Goal: Task Accomplishment & Management: Manage account settings

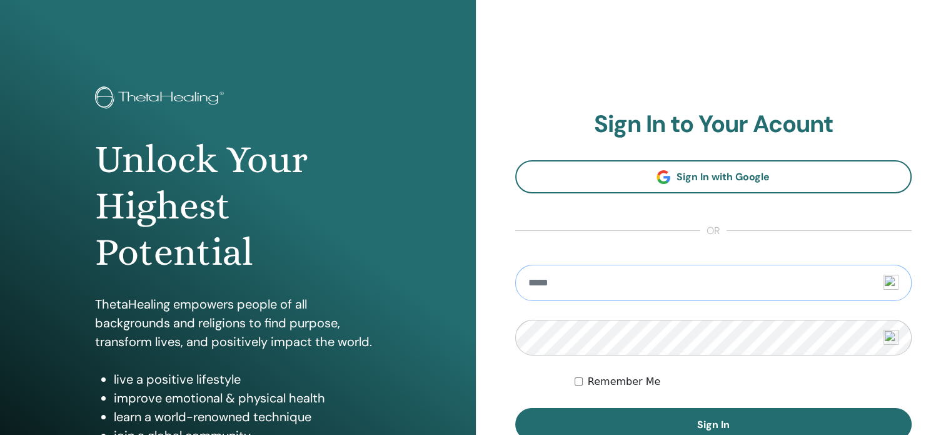
click at [578, 278] on input "email" at bounding box center [713, 282] width 397 height 36
type input "**********"
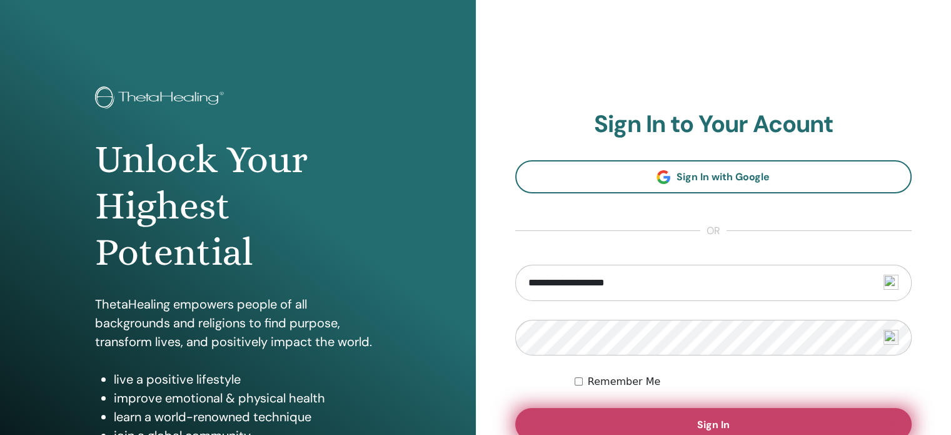
click at [629, 414] on button "Sign In" at bounding box center [713, 424] width 397 height 33
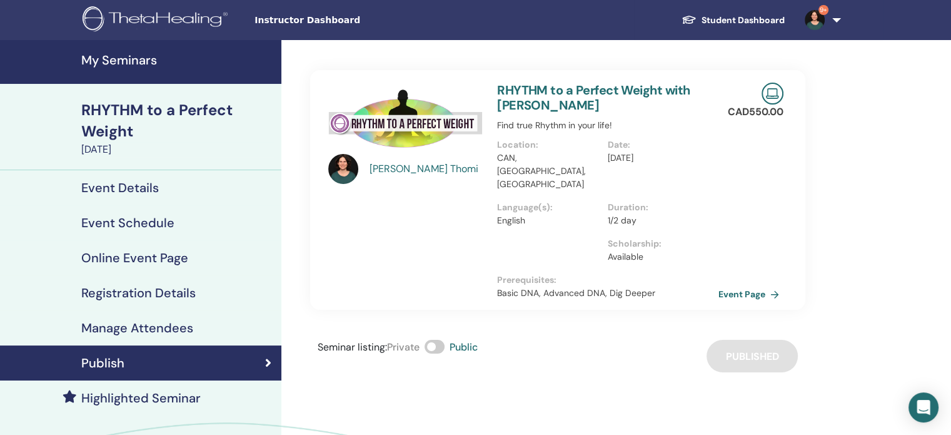
click at [114, 62] on h4 "My Seminars" at bounding box center [177, 60] width 193 height 15
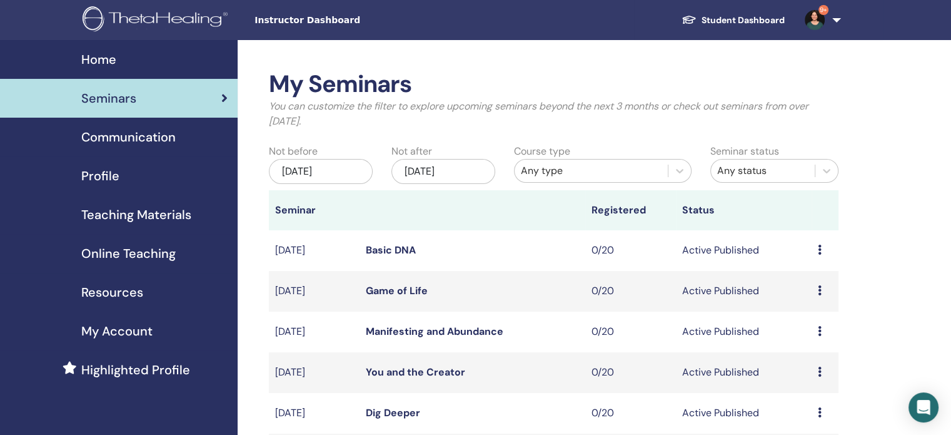
click at [400, 252] on link "Basic DNA" at bounding box center [391, 249] width 50 height 13
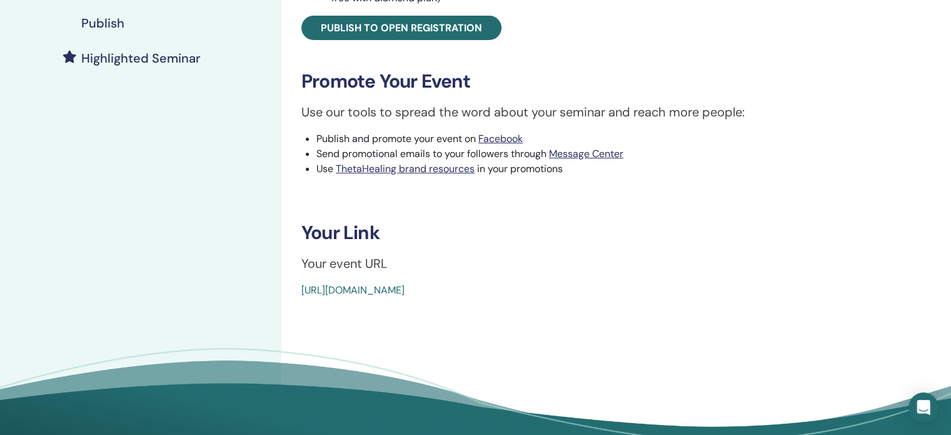
scroll to position [329, 0]
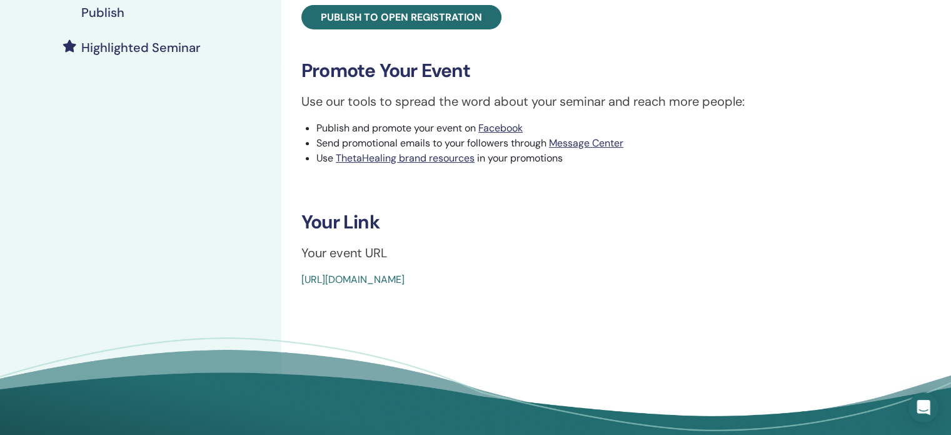
click at [108, 15] on h4 "Publish" at bounding box center [102, 12] width 43 height 15
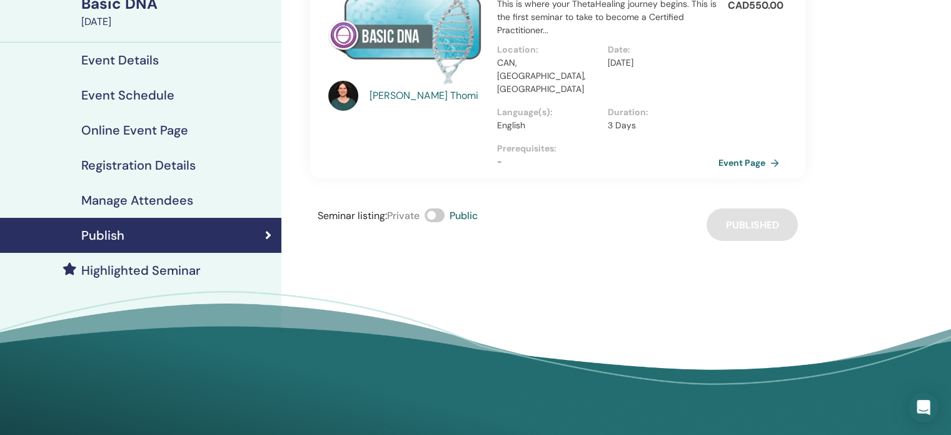
scroll to position [105, 0]
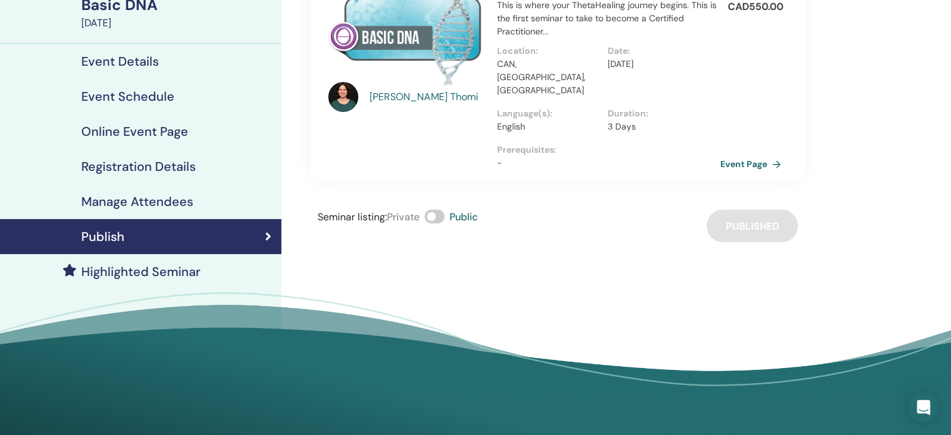
click at [760, 154] on link "Event Page" at bounding box center [753, 163] width 66 height 19
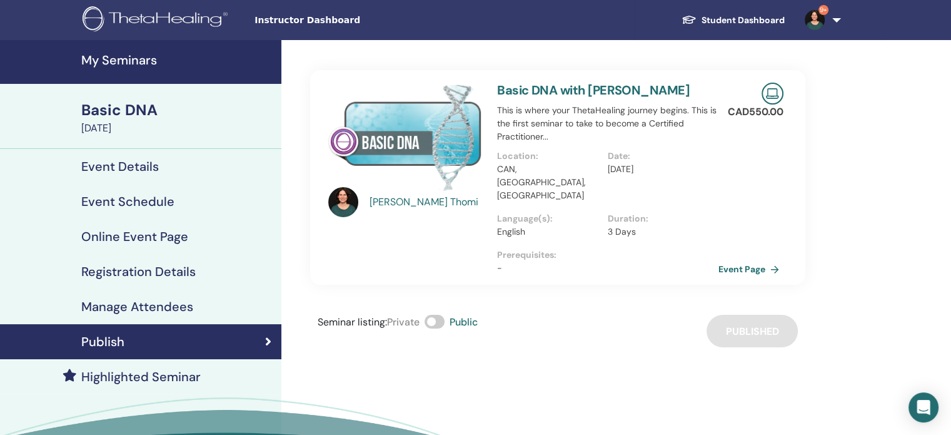
click at [128, 57] on h4 "My Seminars" at bounding box center [177, 60] width 193 height 15
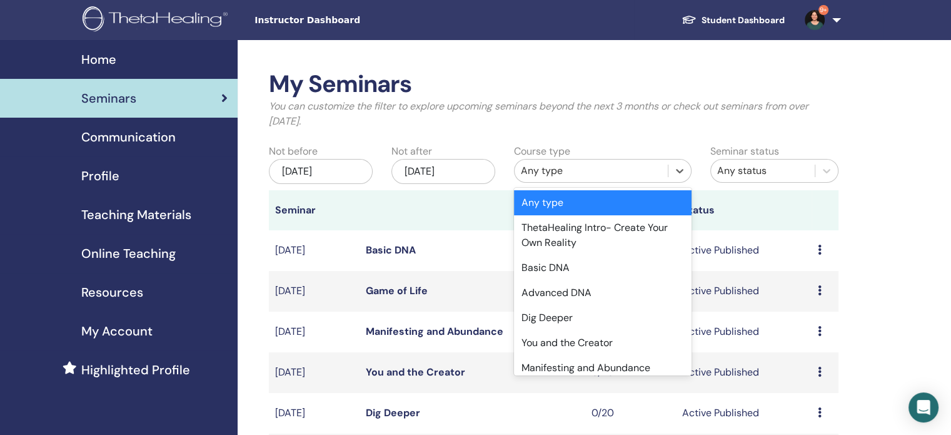
click at [605, 164] on div "Any type" at bounding box center [591, 170] width 141 height 15
click at [554, 295] on div "Advanced DNA" at bounding box center [603, 292] width 178 height 25
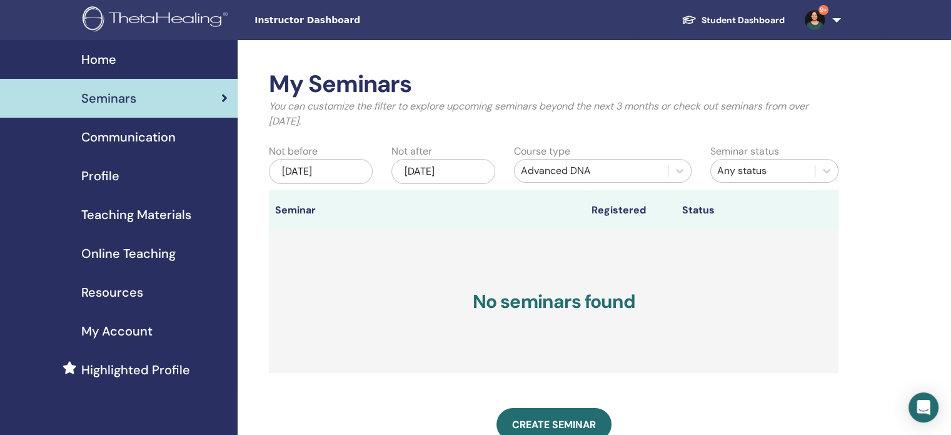
click at [483, 174] on div "Nov/10, 2025" at bounding box center [443, 171] width 104 height 25
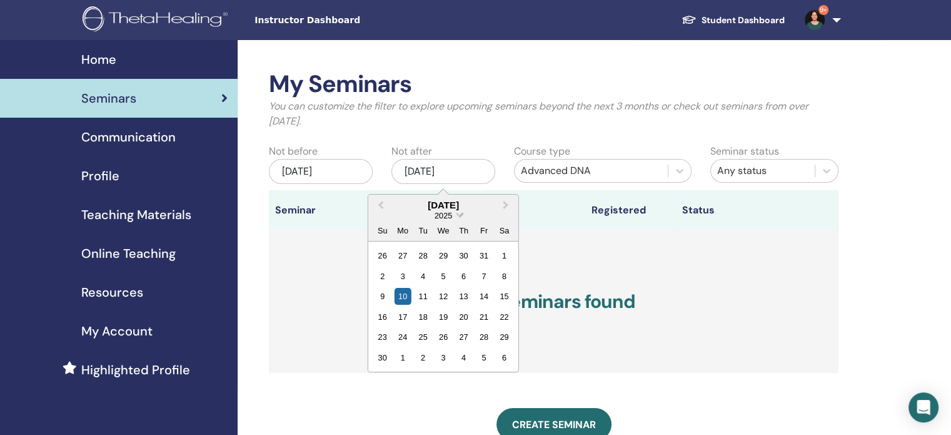
click at [460, 214] on span "Choose Date" at bounding box center [459, 213] width 8 height 8
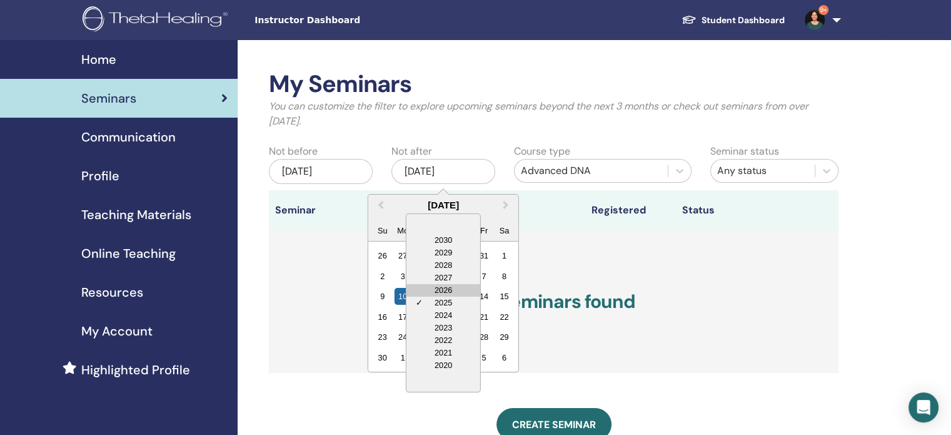
click at [450, 289] on div "2026" at bounding box center [443, 290] width 74 height 13
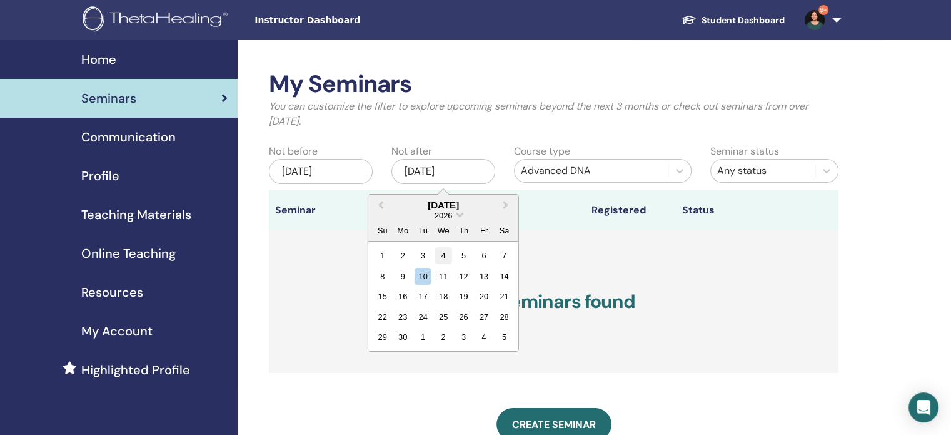
click at [446, 253] on div "4" at bounding box center [443, 255] width 17 height 17
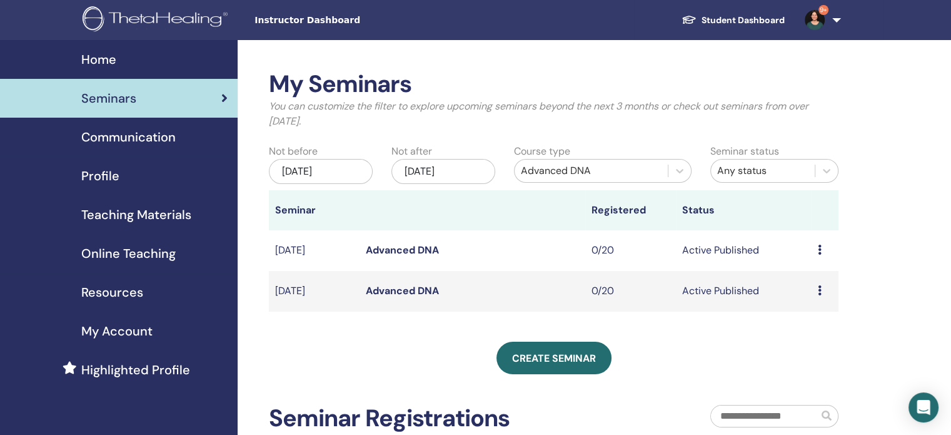
click at [418, 292] on link "Advanced DNA" at bounding box center [402, 290] width 73 height 13
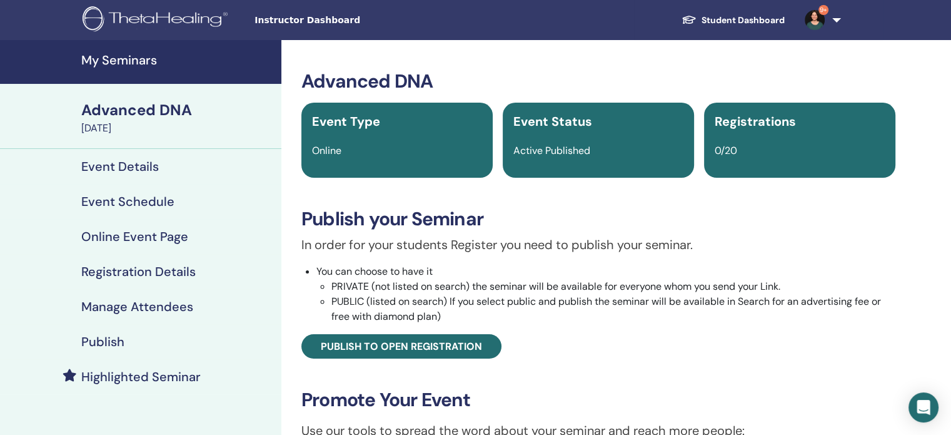
click at [109, 340] on h4 "Publish" at bounding box center [102, 341] width 43 height 15
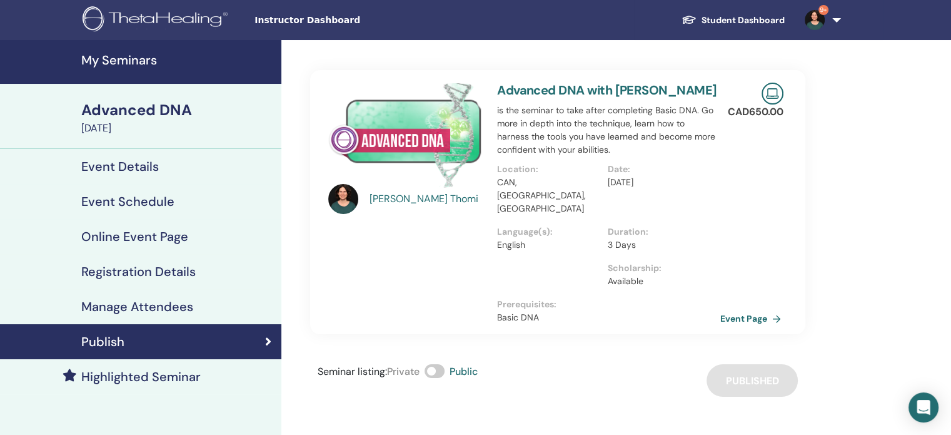
click at [750, 309] on link "Event Page" at bounding box center [753, 318] width 66 height 19
click at [124, 64] on h4 "My Seminars" at bounding box center [177, 60] width 193 height 15
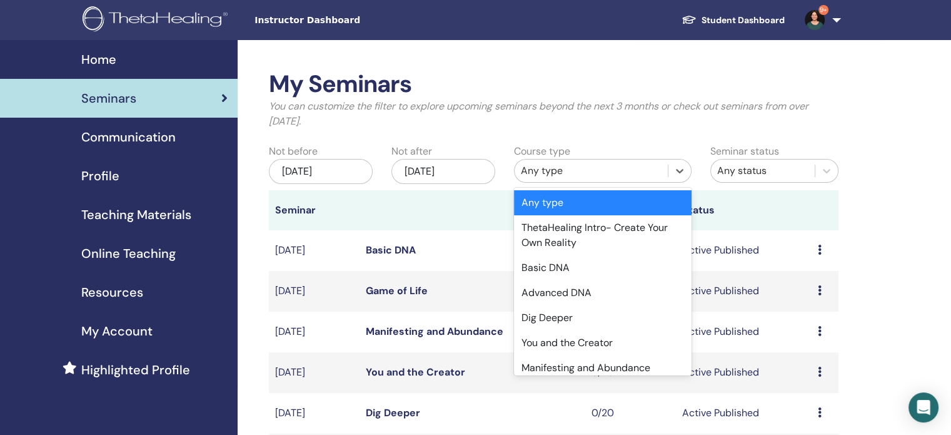
click at [593, 174] on div "Any type" at bounding box center [591, 170] width 141 height 15
click at [562, 314] on div "Dig Deeper" at bounding box center [603, 317] width 178 height 25
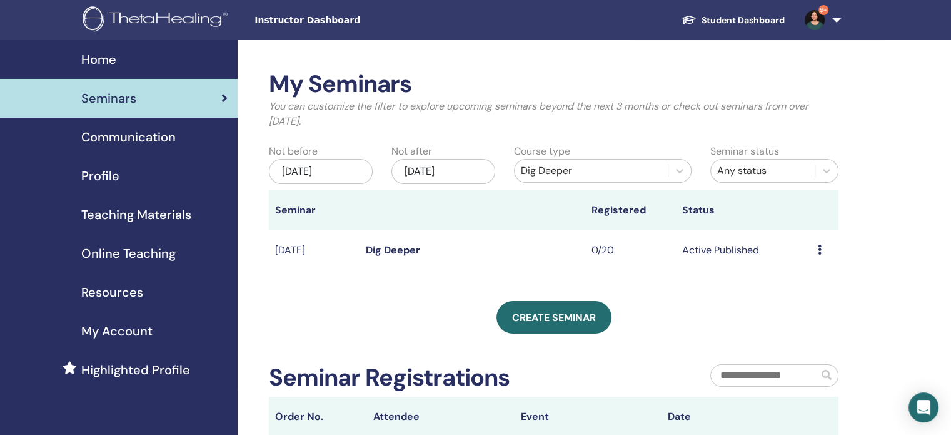
click at [821, 252] on div "Preview Edit Attendees Cancel" at bounding box center [825, 250] width 14 height 15
click at [472, 173] on div "Nov/10, 2025" at bounding box center [443, 171] width 104 height 25
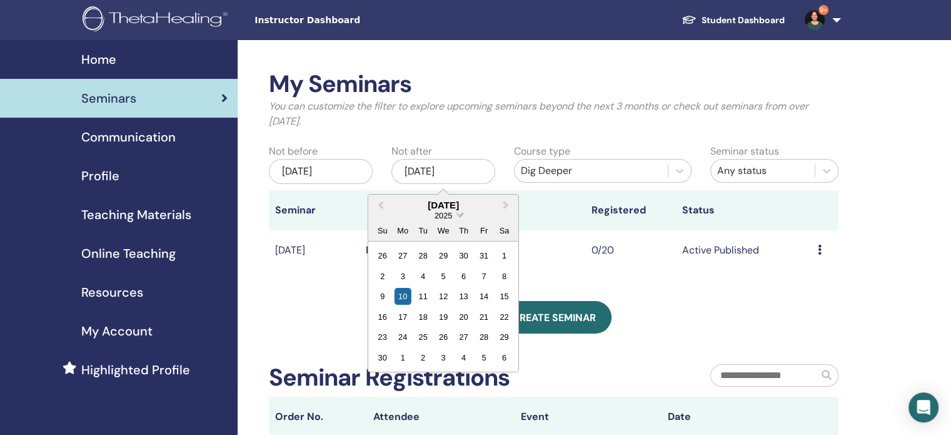
click at [448, 216] on span "2025" at bounding box center [444, 215] width 18 height 9
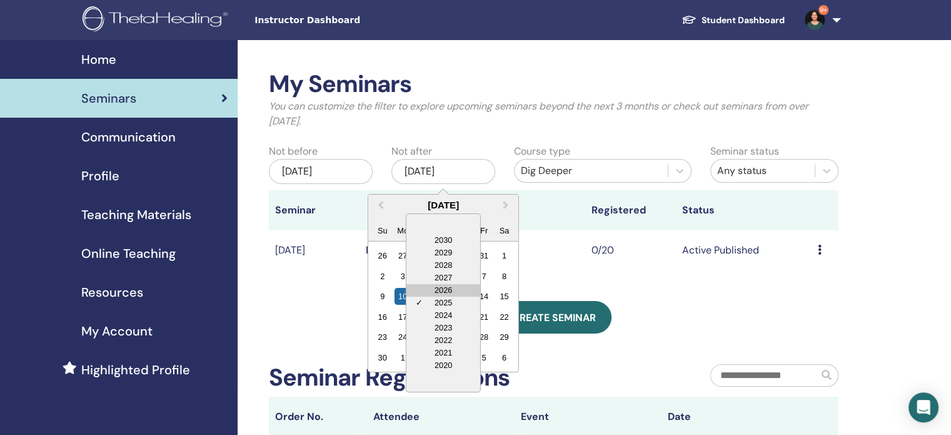
click at [446, 289] on div "2026" at bounding box center [443, 290] width 74 height 13
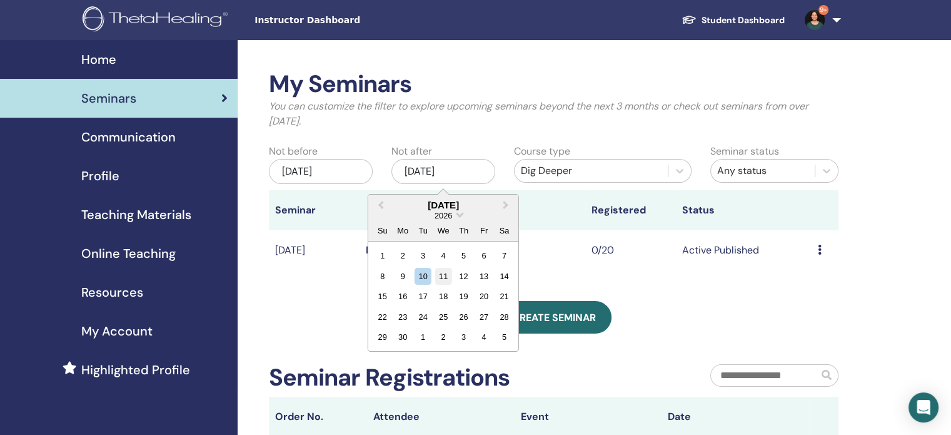
click at [444, 277] on div "11" at bounding box center [443, 276] width 17 height 17
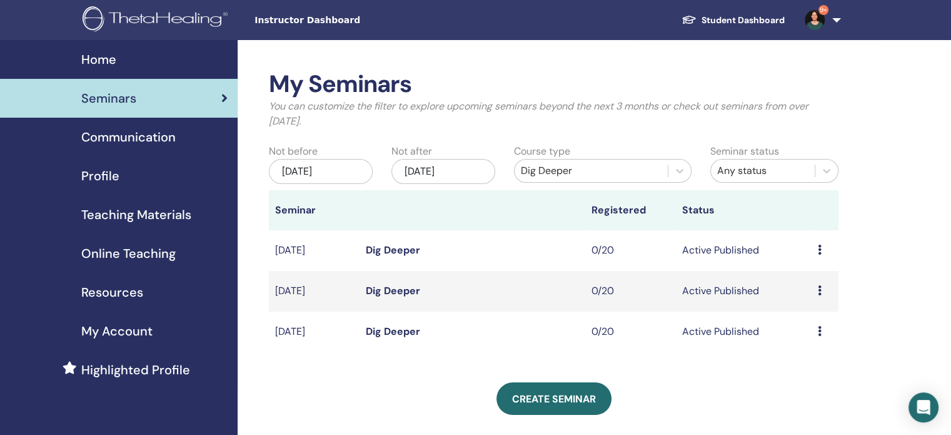
click at [391, 291] on link "Dig Deeper" at bounding box center [393, 290] width 54 height 13
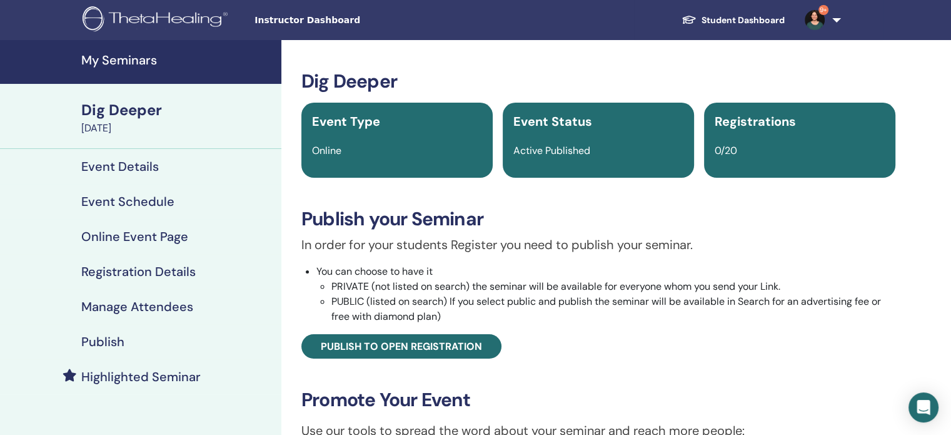
click at [116, 341] on h4 "Publish" at bounding box center [102, 341] width 43 height 15
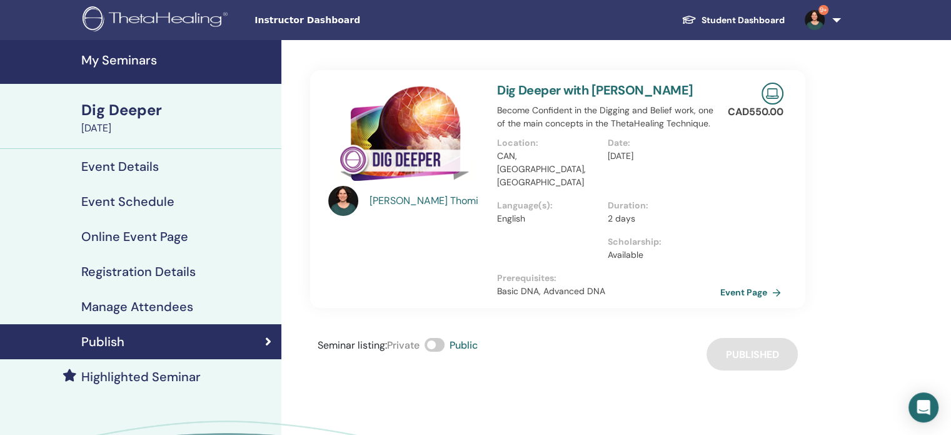
click at [735, 283] on link "Event Page" at bounding box center [753, 292] width 66 height 19
click at [105, 57] on h4 "My Seminars" at bounding box center [177, 60] width 193 height 15
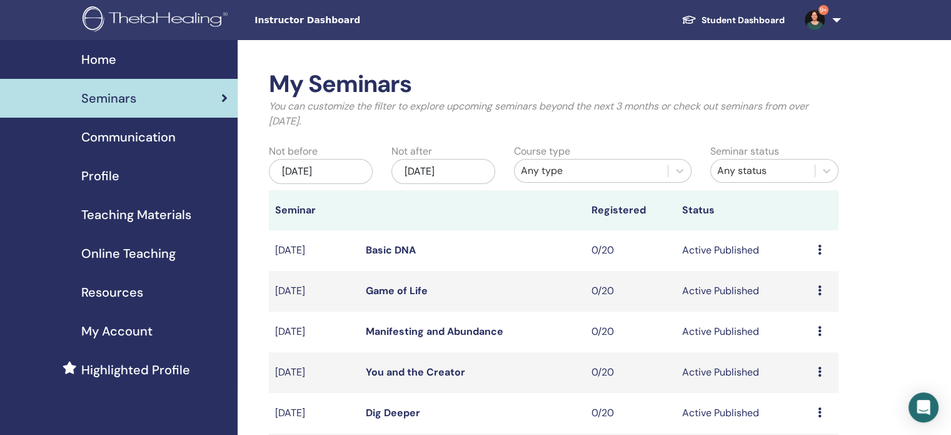
click at [478, 174] on div "Nov/10, 2025" at bounding box center [443, 171] width 104 height 25
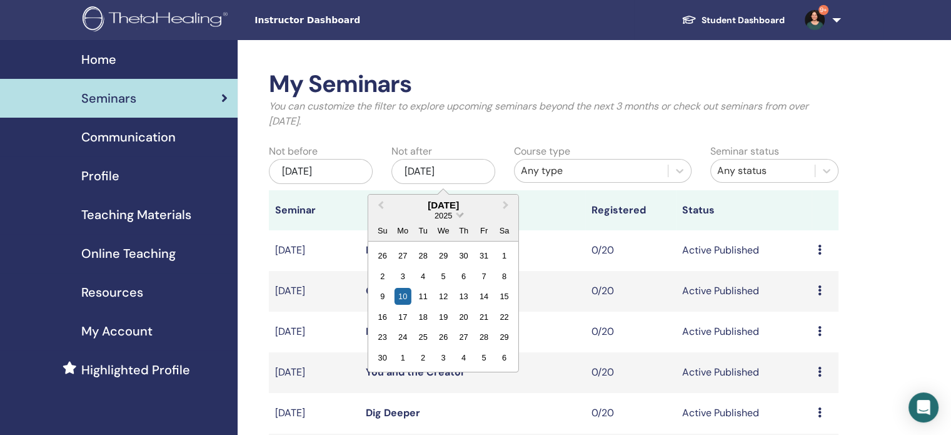
click at [458, 216] on span "Choose Date" at bounding box center [459, 213] width 8 height 8
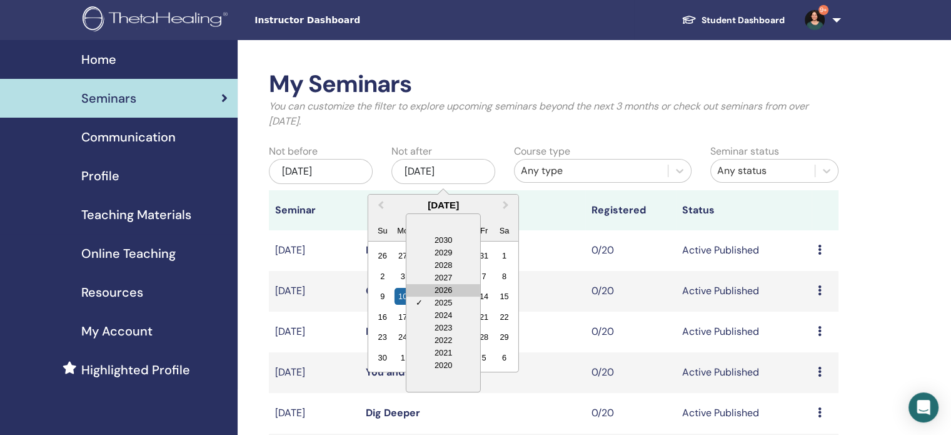
click at [445, 285] on div "2026" at bounding box center [443, 290] width 74 height 13
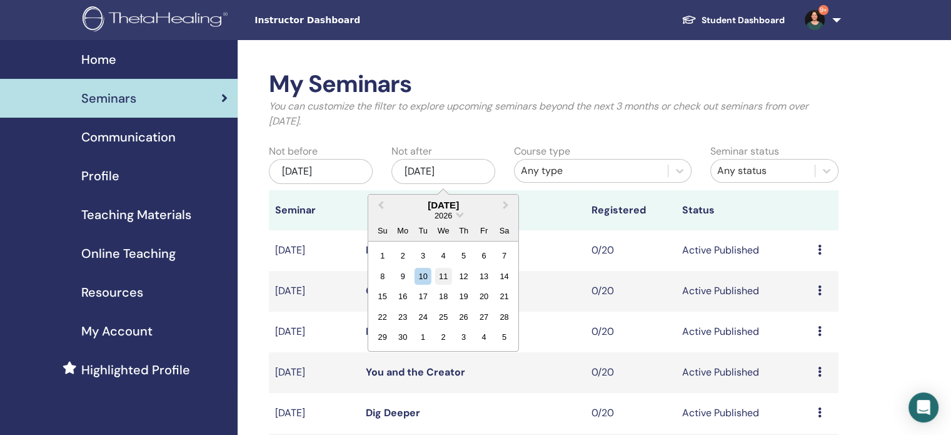
click at [443, 273] on div "11" at bounding box center [443, 276] width 17 height 17
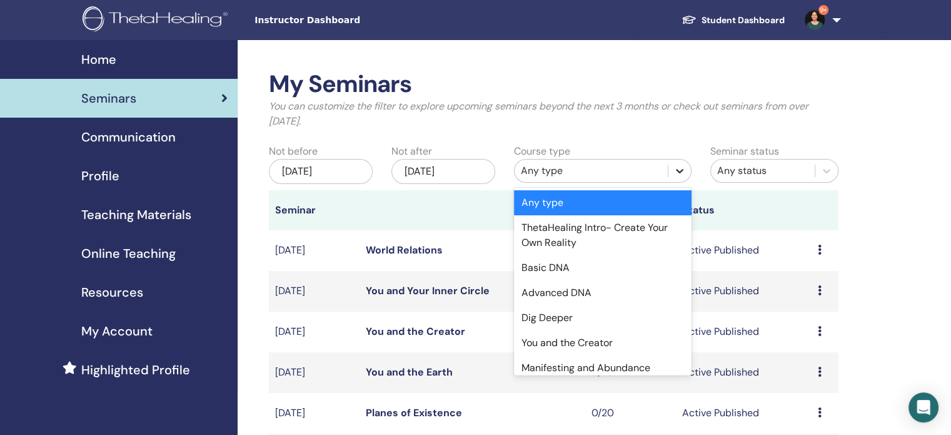
click at [685, 165] on icon at bounding box center [679, 170] width 13 height 13
click at [593, 343] on div "You and the Creator" at bounding box center [603, 342] width 178 height 25
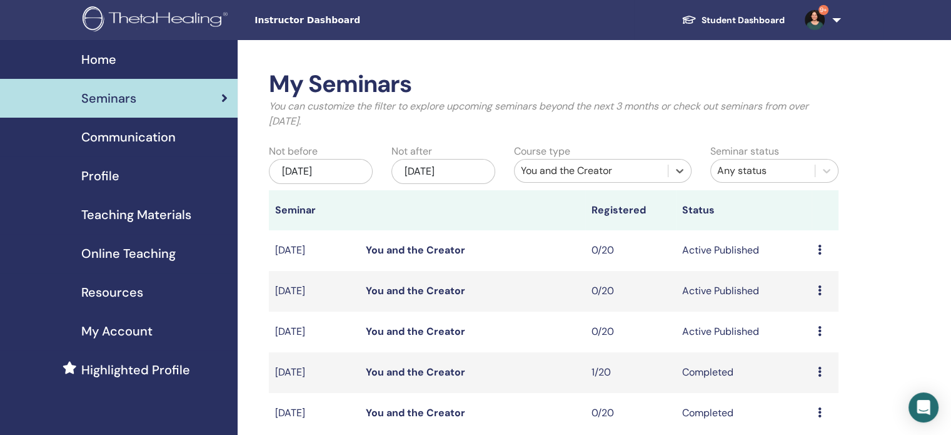
click at [440, 289] on link "You and the Creator" at bounding box center [415, 290] width 99 height 13
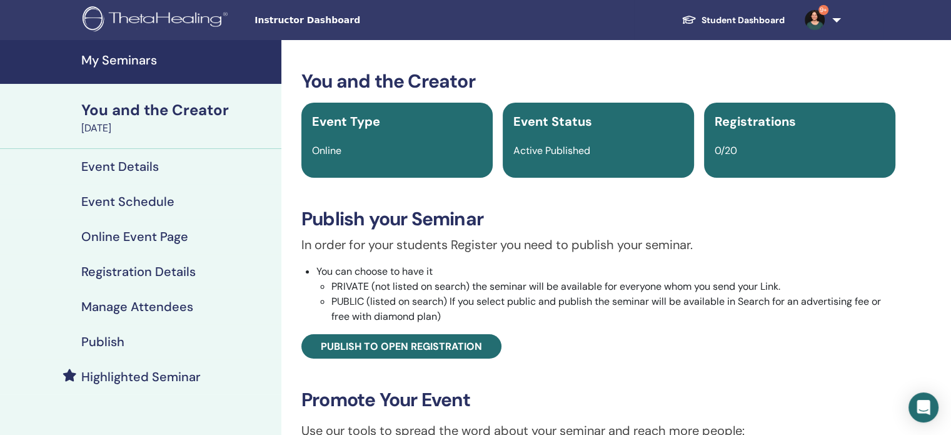
click at [108, 341] on h4 "Publish" at bounding box center [102, 341] width 43 height 15
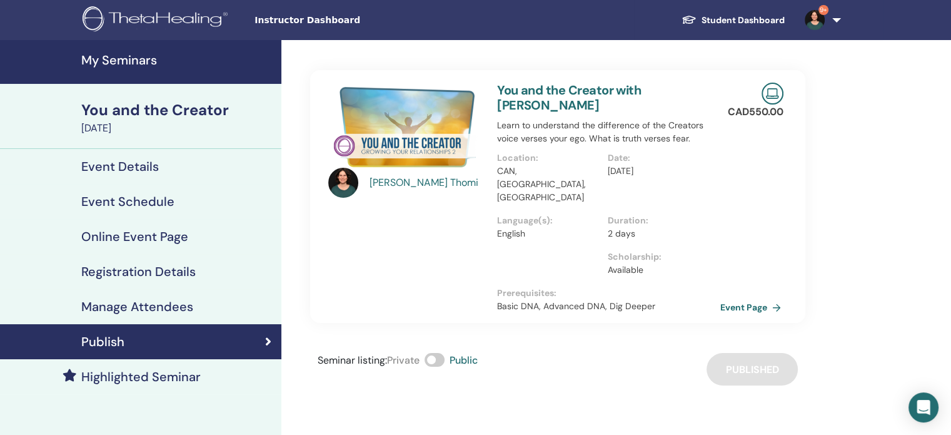
click at [747, 298] on link "Event Page" at bounding box center [753, 307] width 66 height 19
click at [103, 57] on h4 "My Seminars" at bounding box center [177, 60] width 193 height 15
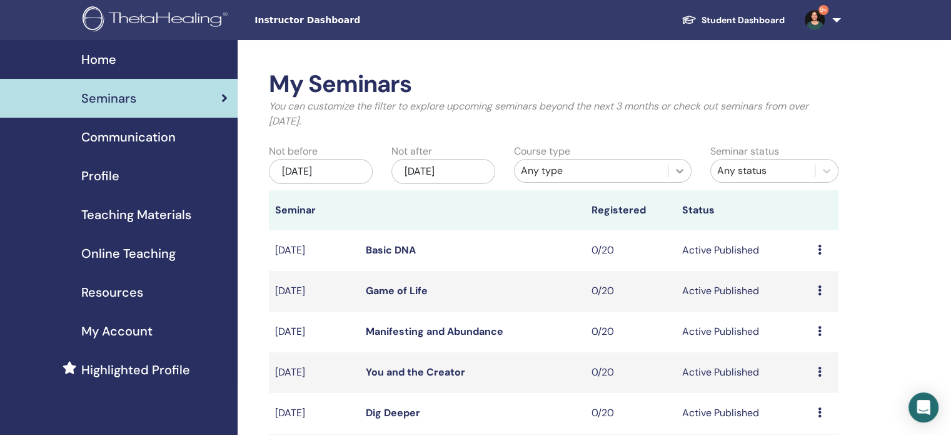
click at [672, 171] on div at bounding box center [679, 170] width 23 height 23
drag, startPoint x: 693, startPoint y: 214, endPoint x: 692, endPoint y: 227, distance: 12.5
click at [692, 227] on th "Status" at bounding box center [744, 210] width 136 height 40
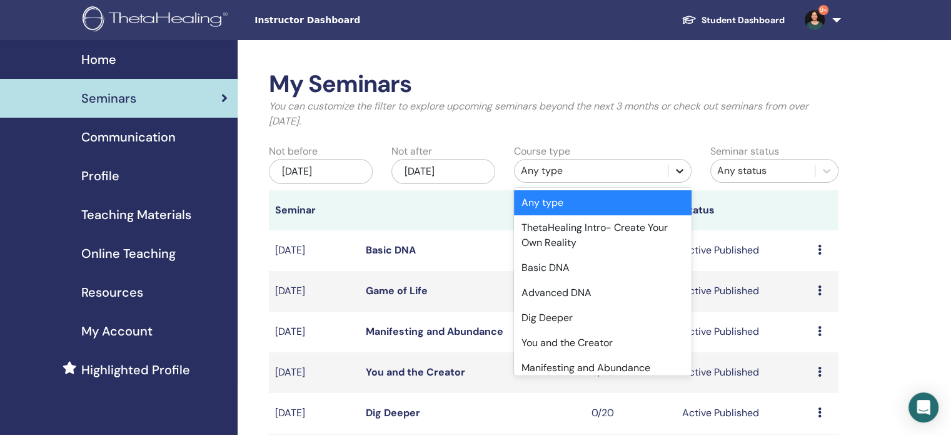
click at [678, 171] on icon at bounding box center [680, 171] width 8 height 4
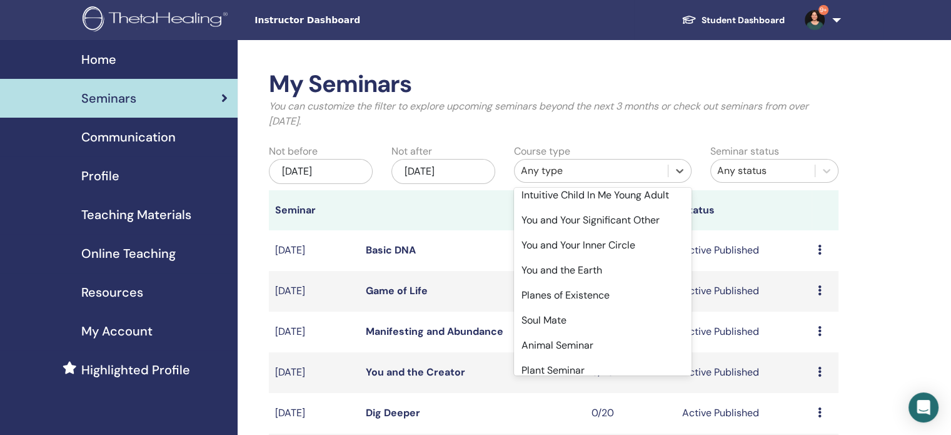
scroll to position [310, 0]
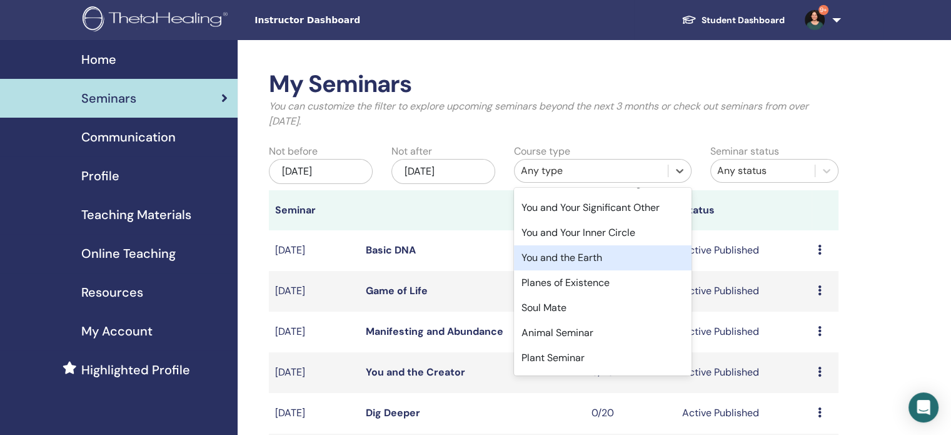
click at [593, 258] on div "You and the Earth" at bounding box center [603, 257] width 178 height 25
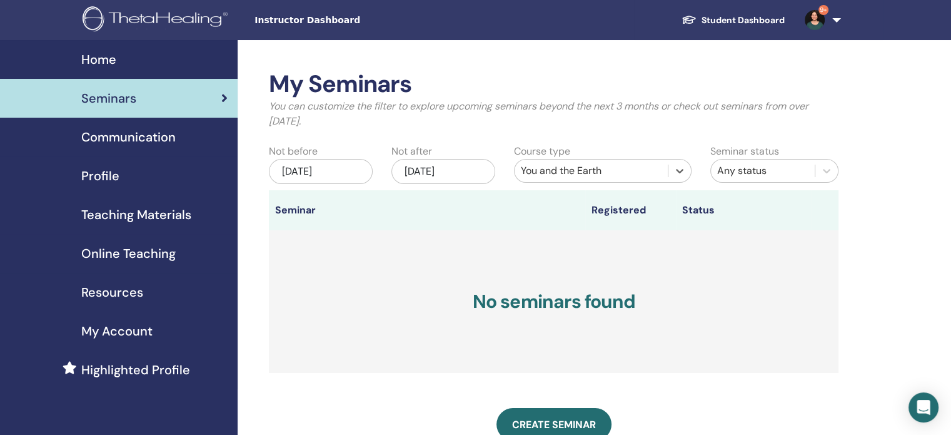
click at [440, 167] on div "Nov/10, 2025" at bounding box center [443, 171] width 104 height 25
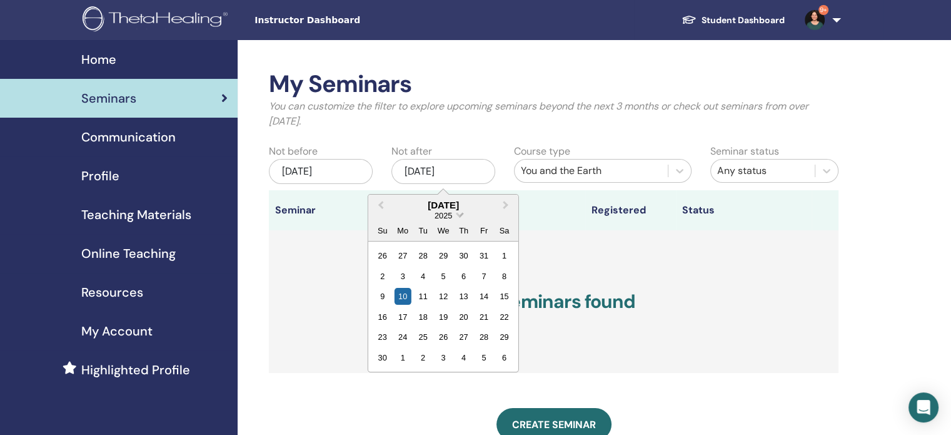
click at [458, 213] on span "Choose Date" at bounding box center [459, 213] width 8 height 8
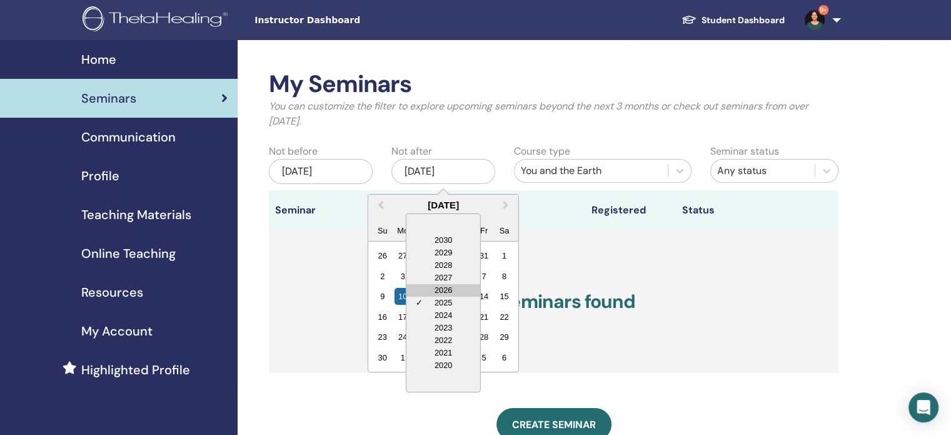
click at [450, 289] on div "2026" at bounding box center [443, 290] width 74 height 13
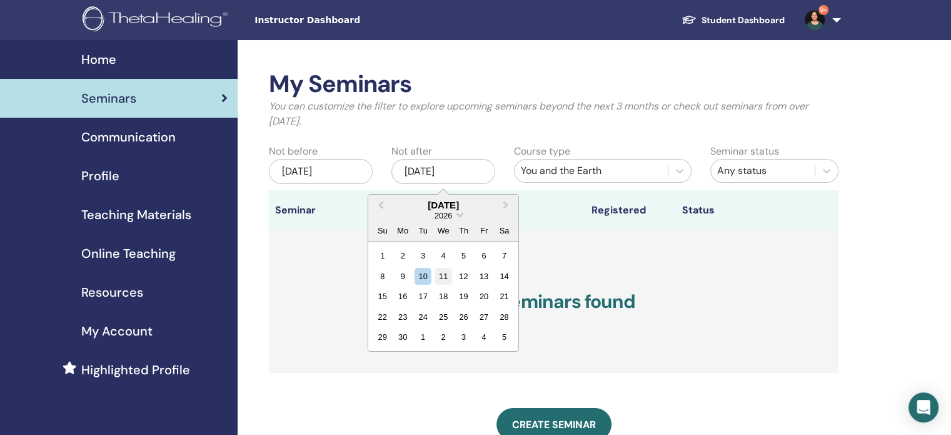
click at [442, 273] on div "11" at bounding box center [443, 276] width 17 height 17
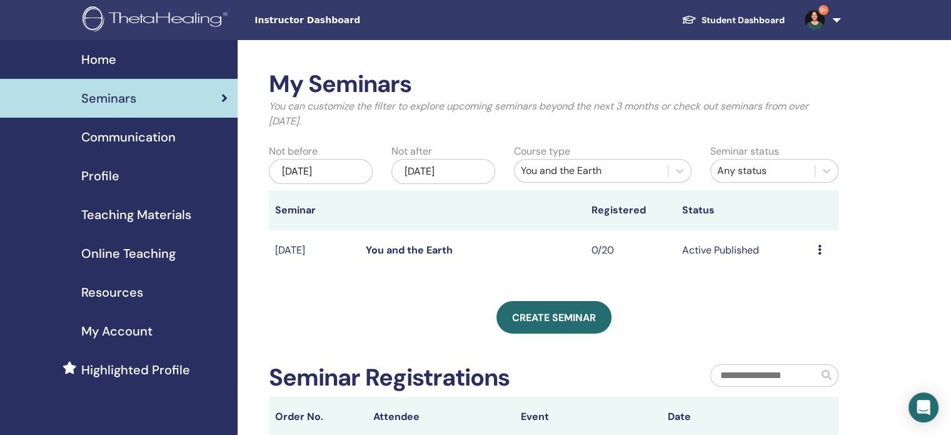
click at [440, 249] on link "You and the Earth" at bounding box center [409, 249] width 87 height 13
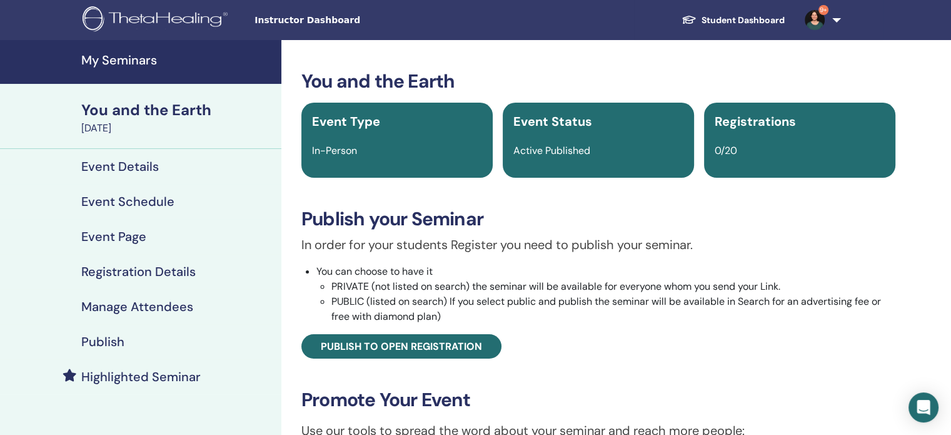
click at [111, 337] on h4 "Publish" at bounding box center [102, 341] width 43 height 15
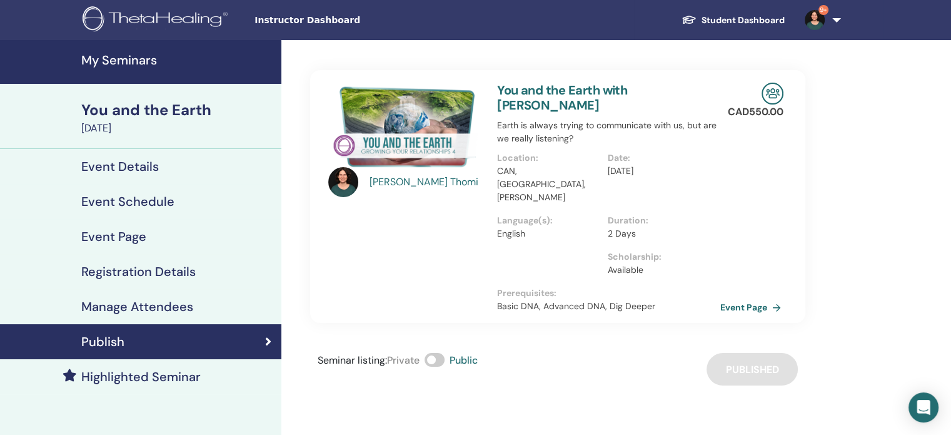
click at [759, 298] on link "Event Page" at bounding box center [753, 307] width 66 height 19
click at [120, 58] on h4 "My Seminars" at bounding box center [177, 60] width 193 height 15
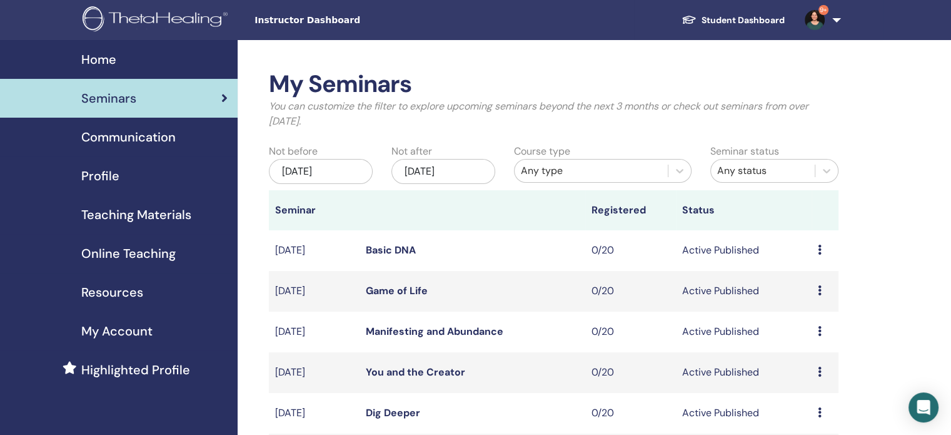
click at [432, 169] on div "Nov/10, 2025" at bounding box center [443, 171] width 104 height 25
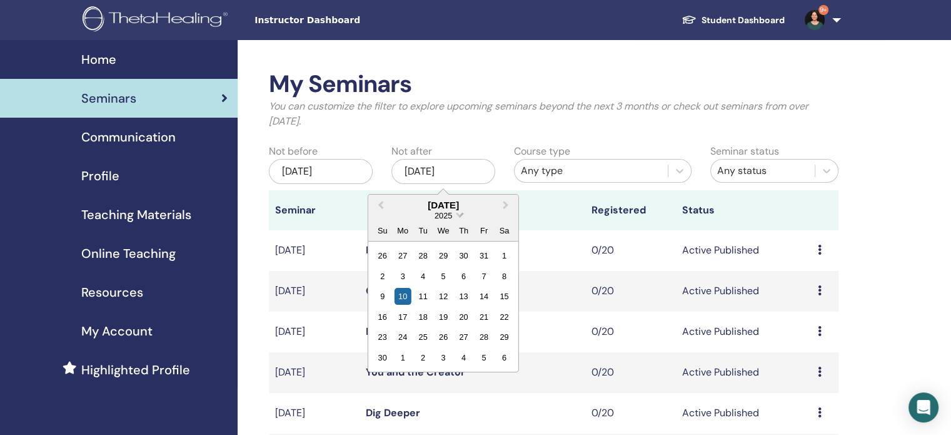
click at [450, 216] on span "2025" at bounding box center [444, 215] width 18 height 9
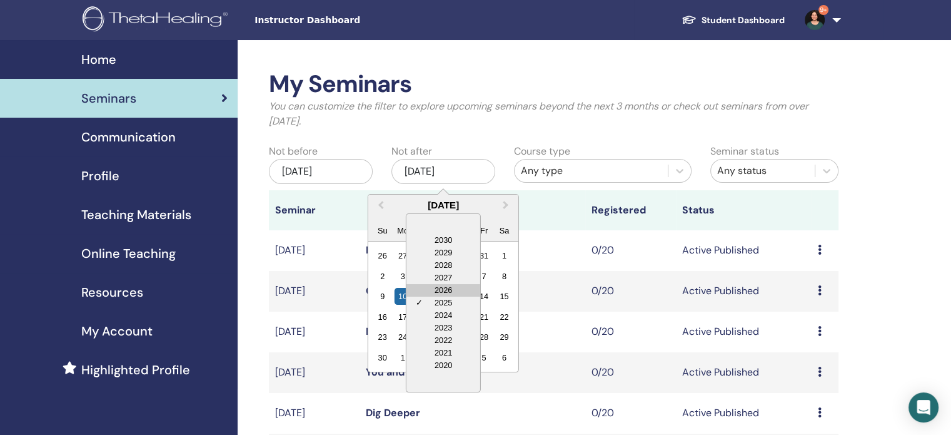
click at [441, 288] on div "2026" at bounding box center [443, 290] width 74 height 13
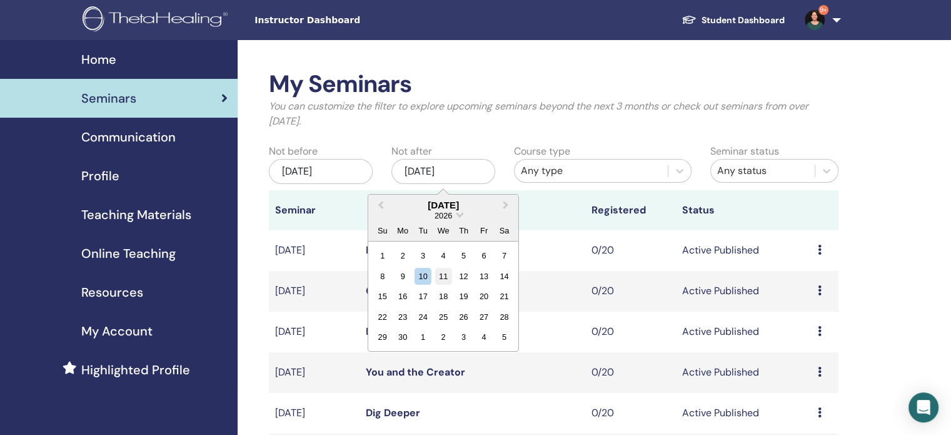
click at [445, 272] on div "11" at bounding box center [443, 276] width 17 height 17
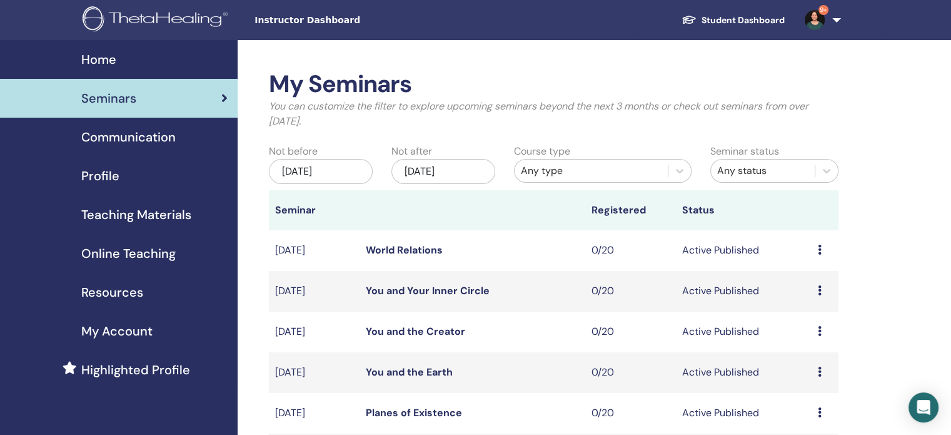
click at [418, 248] on link "World Relations" at bounding box center [404, 249] width 77 height 13
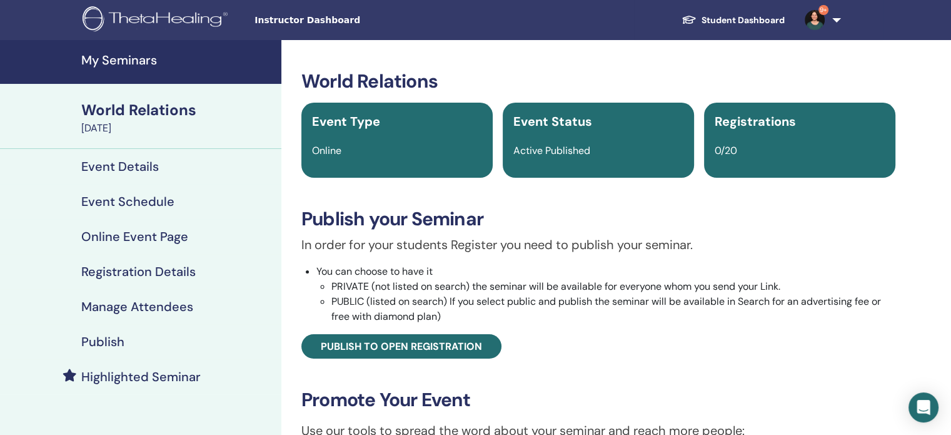
click at [115, 345] on h4 "Publish" at bounding box center [102, 341] width 43 height 15
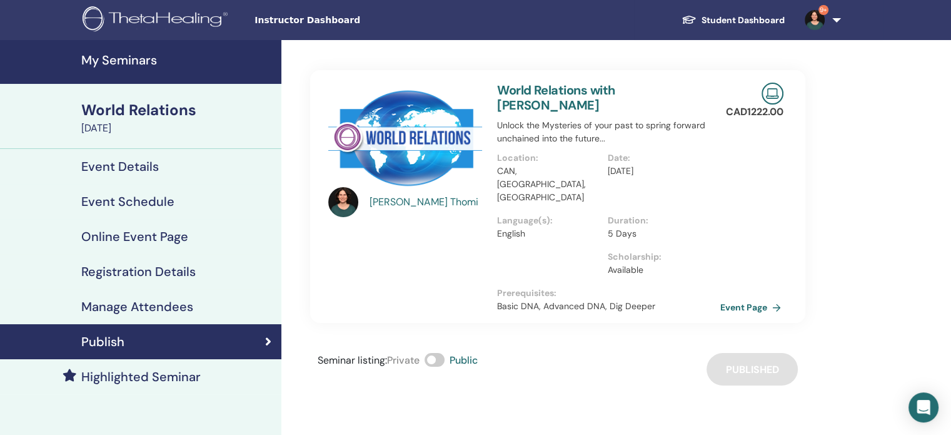
click at [745, 298] on link "Event Page" at bounding box center [753, 307] width 66 height 19
click at [114, 59] on h4 "My Seminars" at bounding box center [177, 60] width 193 height 15
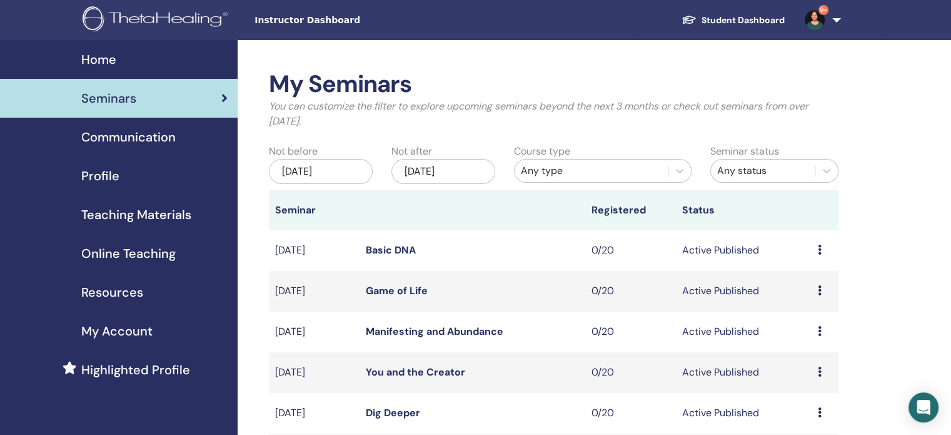
click at [460, 167] on div "[DATE]" at bounding box center [443, 171] width 104 height 25
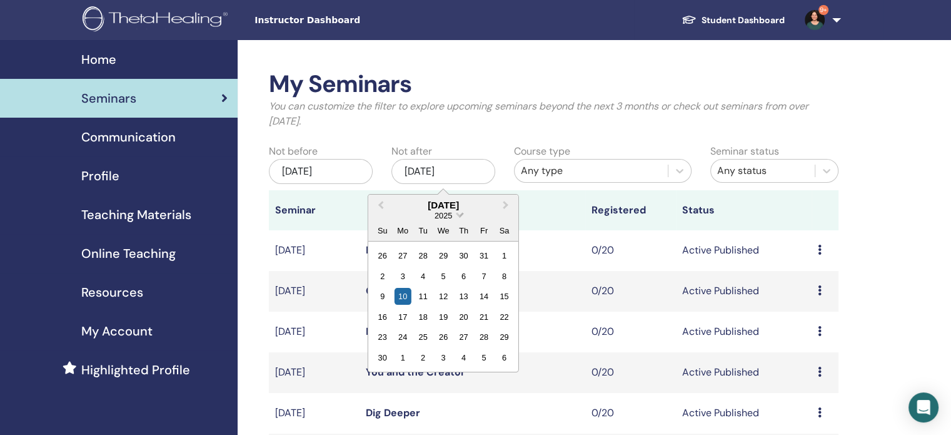
click at [457, 213] on span "Choose Date" at bounding box center [459, 213] width 8 height 8
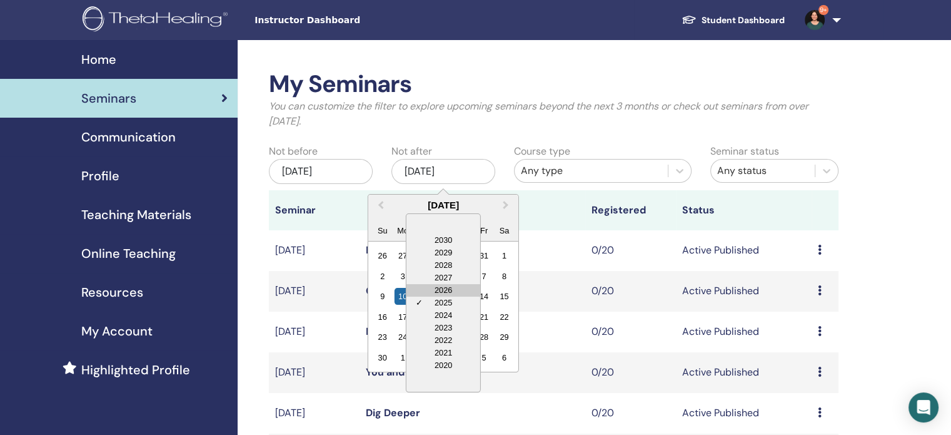
click at [439, 289] on div "2026" at bounding box center [443, 290] width 74 height 13
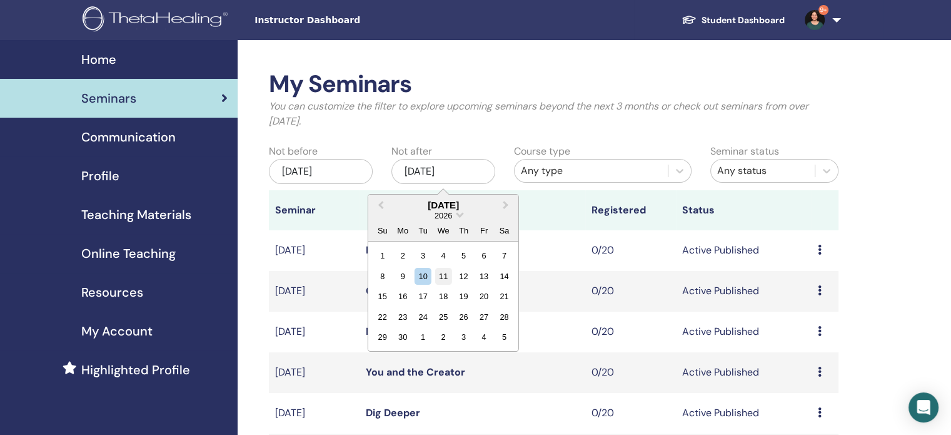
click at [445, 274] on div "11" at bounding box center [443, 276] width 17 height 17
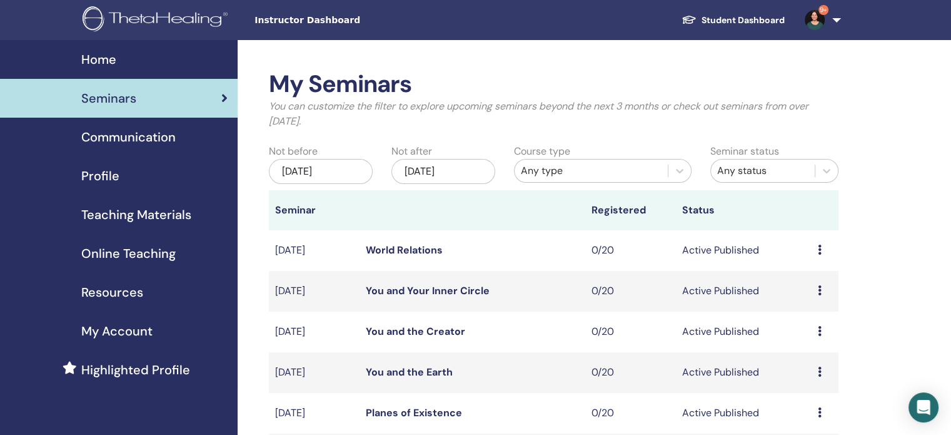
click at [431, 289] on link "You and Your Inner Circle" at bounding box center [428, 290] width 124 height 13
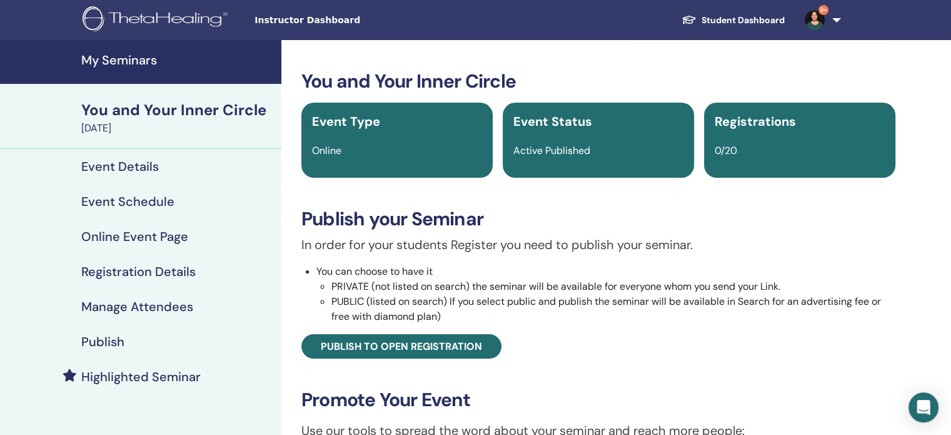
click at [113, 340] on h4 "Publish" at bounding box center [102, 341] width 43 height 15
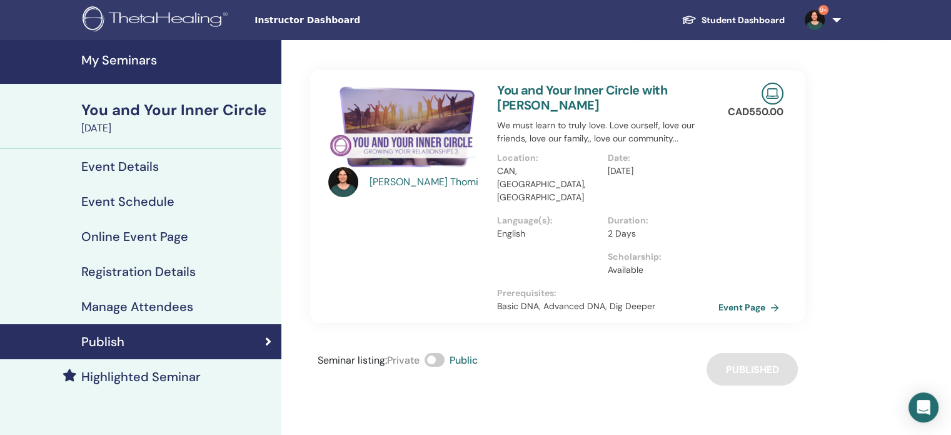
click at [144, 59] on h4 "My Seminars" at bounding box center [177, 60] width 193 height 15
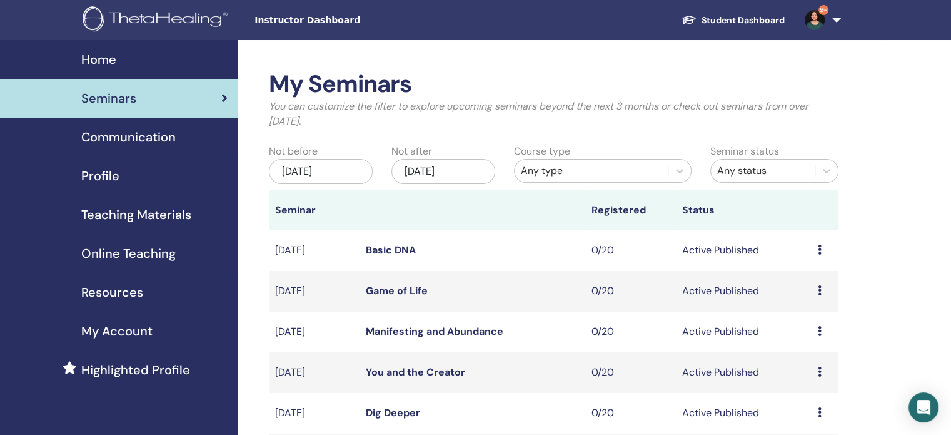
click at [455, 173] on div "Nov/10, 2025" at bounding box center [443, 171] width 104 height 25
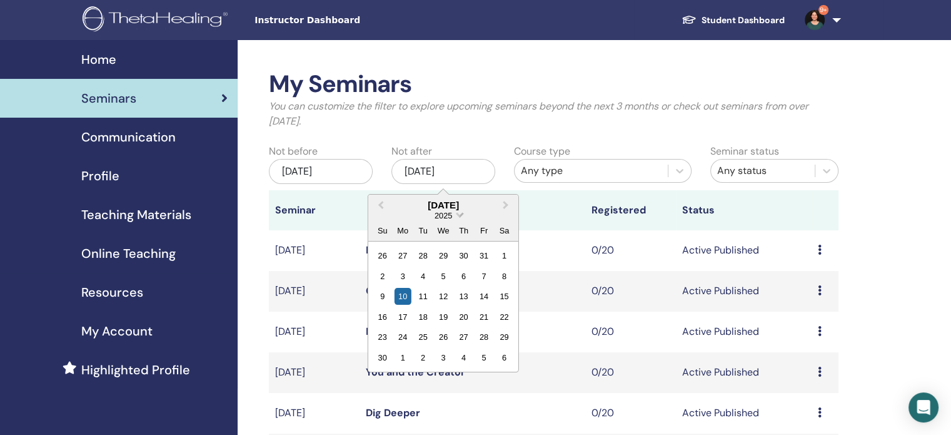
click at [458, 212] on span "Choose Date" at bounding box center [459, 213] width 8 height 8
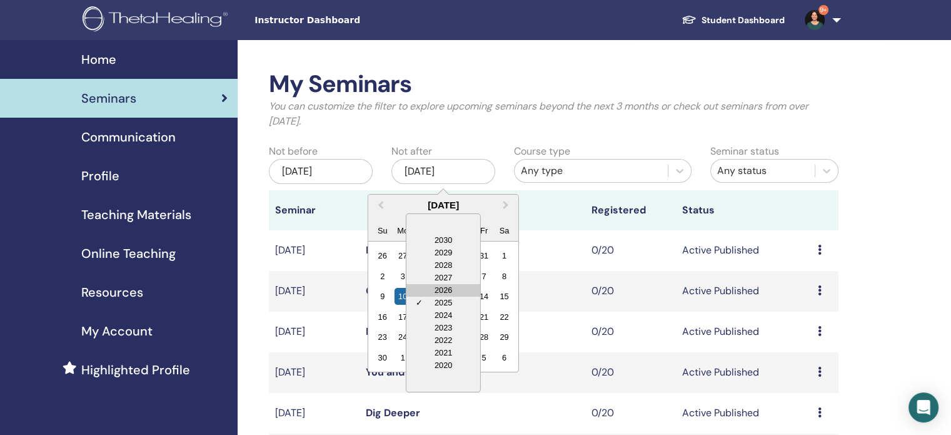
click at [439, 291] on div "2026" at bounding box center [443, 290] width 74 height 13
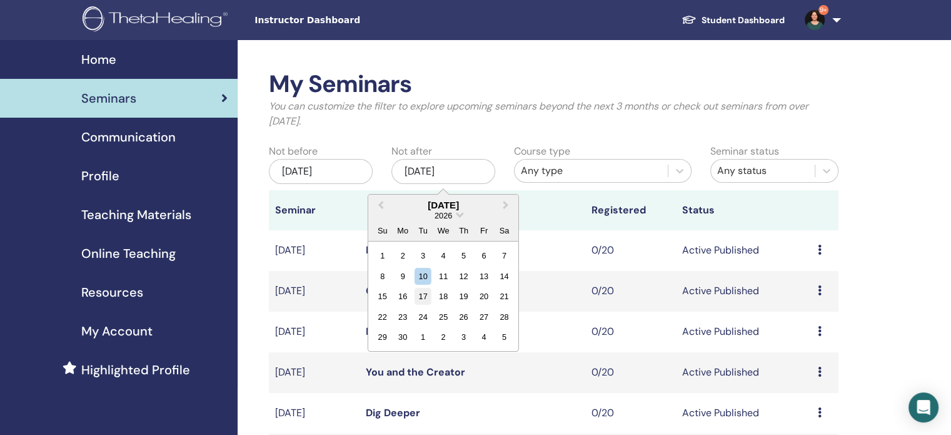
click at [425, 293] on div "17" at bounding box center [423, 296] width 17 height 17
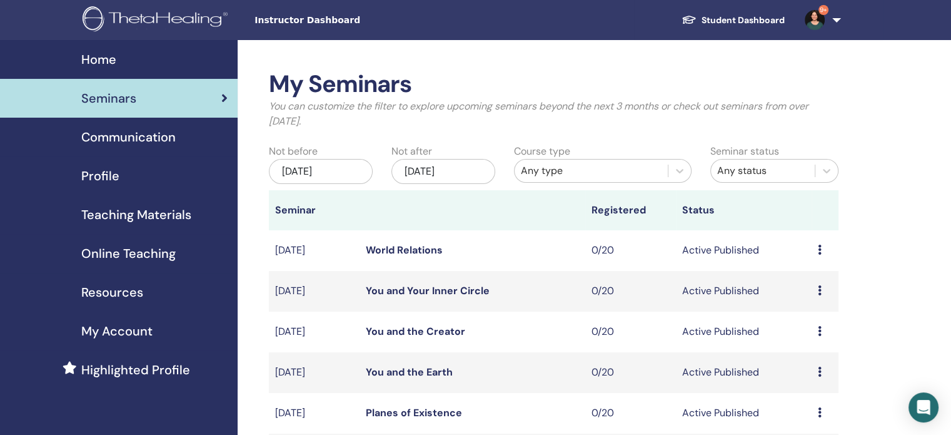
click at [470, 290] on link "You and Your Inner Circle" at bounding box center [428, 290] width 124 height 13
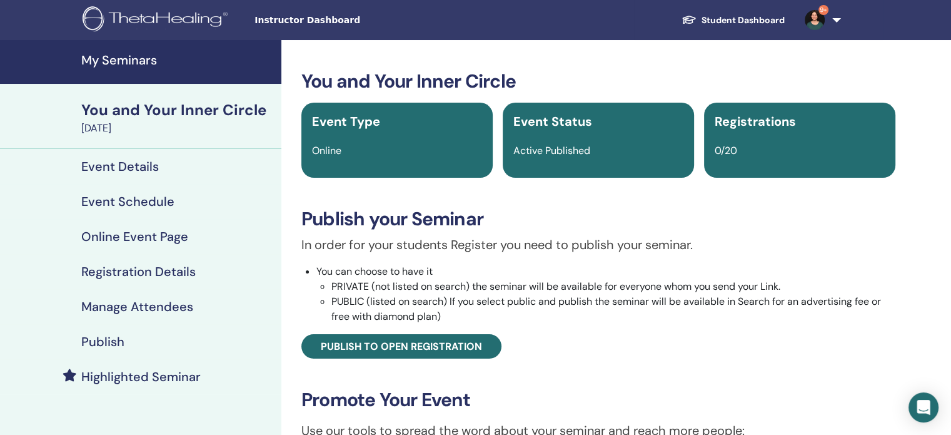
click at [106, 336] on h4 "Publish" at bounding box center [102, 341] width 43 height 15
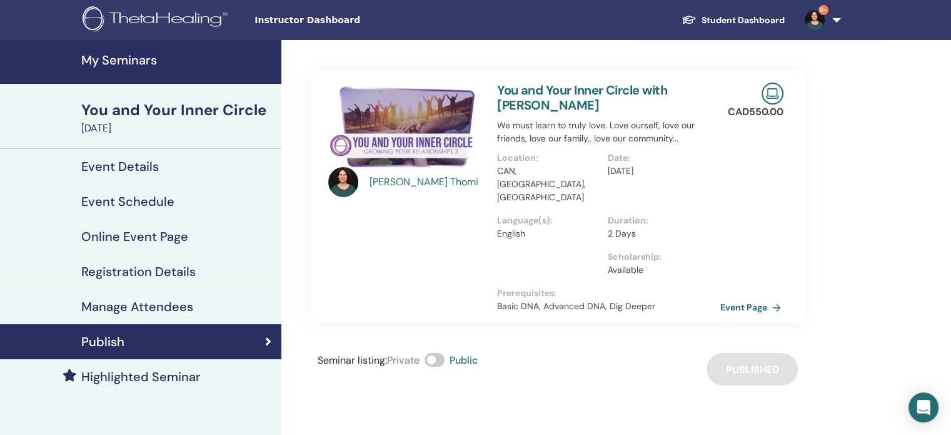
click at [733, 298] on link "Event Page" at bounding box center [753, 307] width 66 height 19
click at [110, 62] on h4 "My Seminars" at bounding box center [177, 60] width 193 height 15
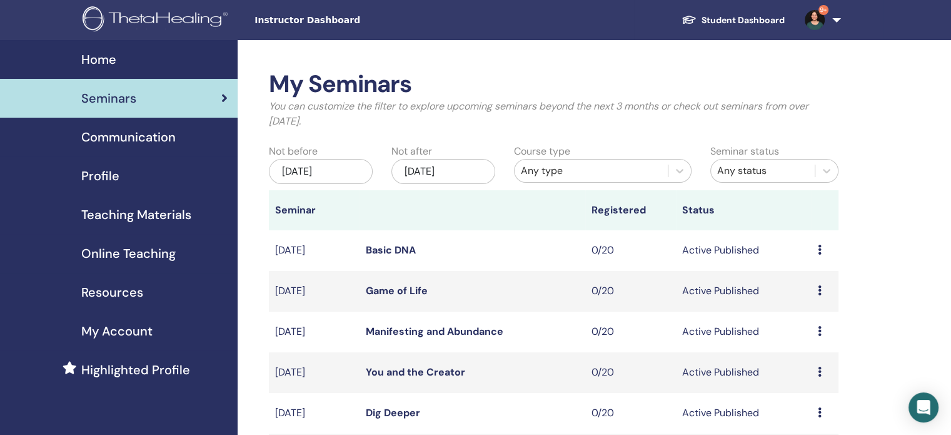
click at [462, 176] on div "[DATE]" at bounding box center [443, 171] width 104 height 25
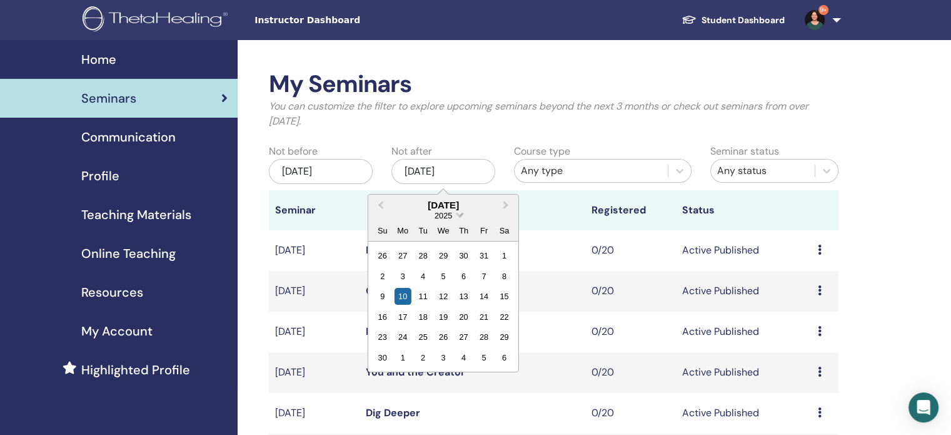
click at [459, 216] on span "Choose Date" at bounding box center [459, 213] width 8 height 8
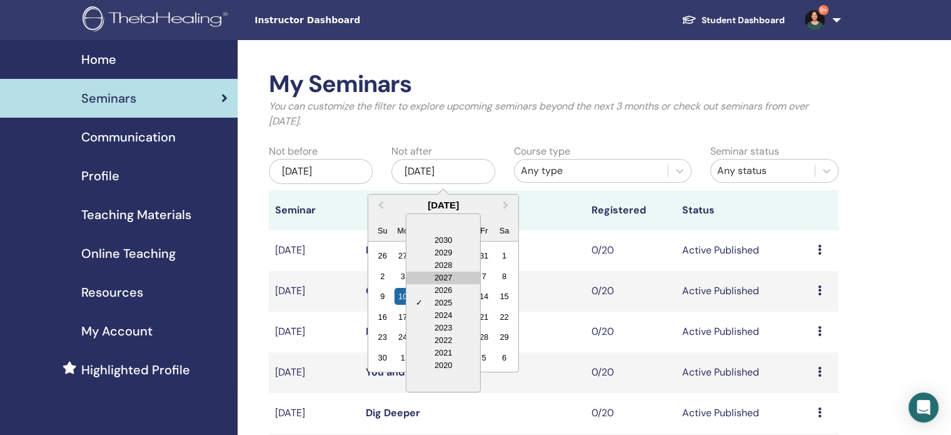
click at [448, 276] on div "2027" at bounding box center [443, 277] width 74 height 13
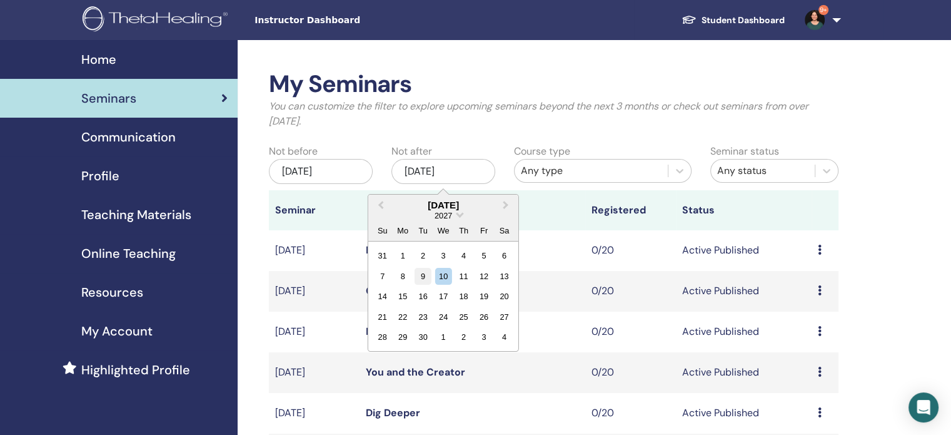
click at [425, 276] on div "9" at bounding box center [423, 276] width 17 height 17
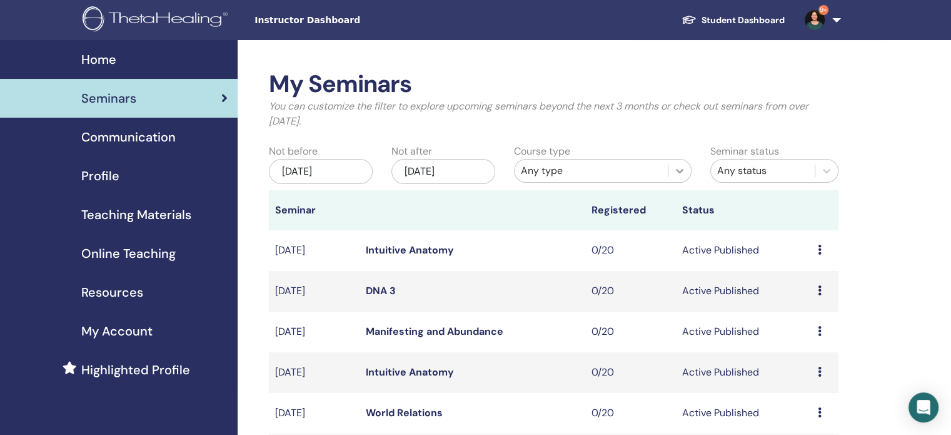
click at [678, 167] on icon at bounding box center [679, 170] width 13 height 13
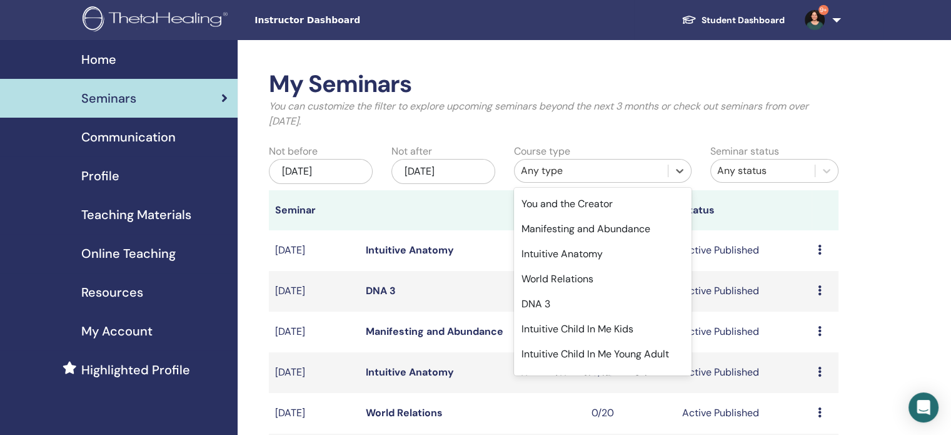
scroll to position [140, 0]
click at [604, 254] on div "Intuitive Anatomy" at bounding box center [603, 252] width 178 height 25
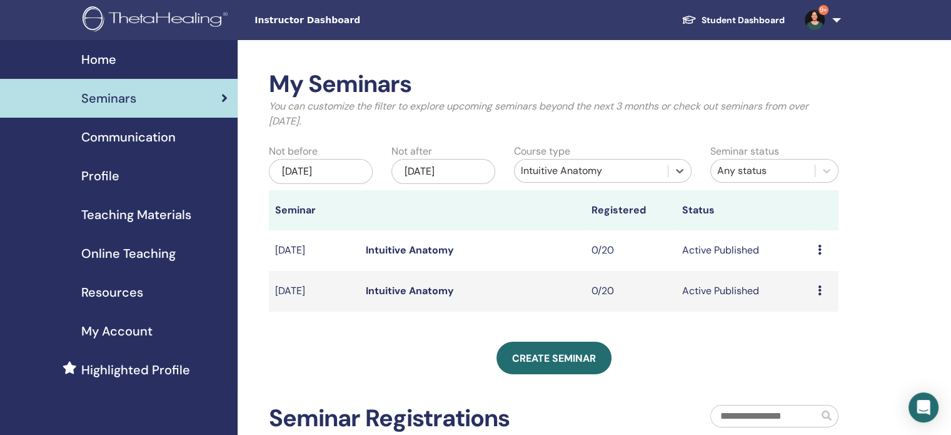
click at [430, 293] on link "Intuitive Anatomy" at bounding box center [410, 290] width 88 height 13
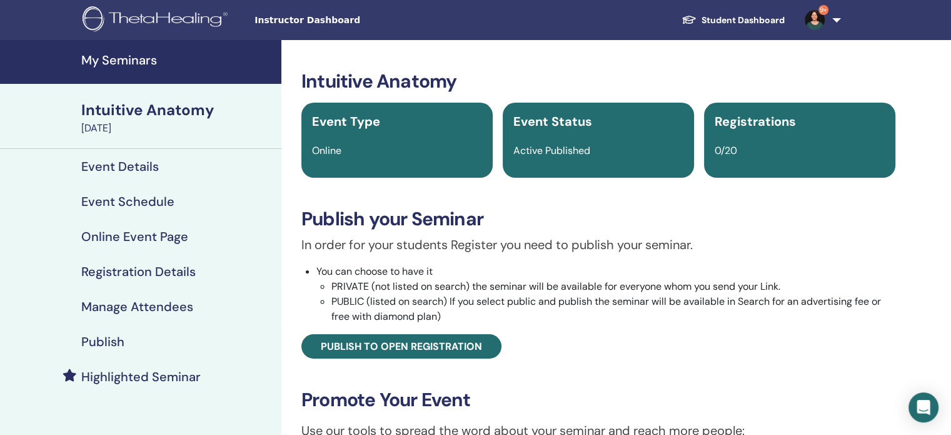
click at [106, 341] on h4 "Publish" at bounding box center [102, 341] width 43 height 15
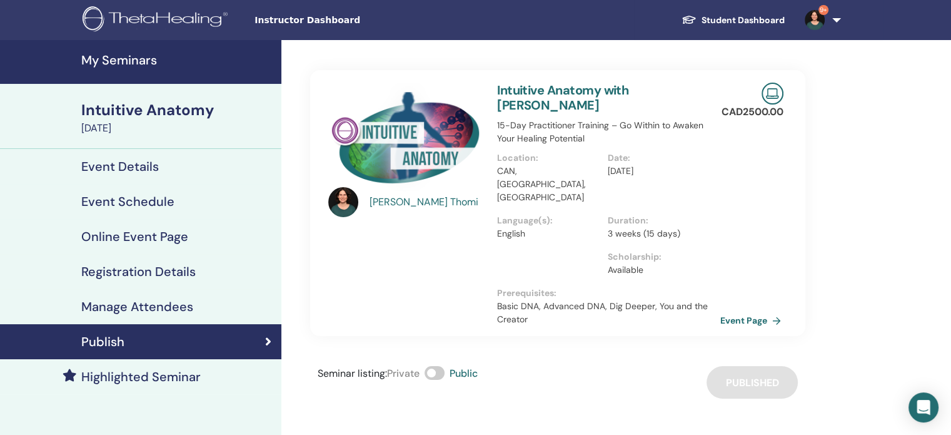
click at [758, 311] on link "Event Page" at bounding box center [753, 320] width 66 height 19
click at [105, 60] on h4 "My Seminars" at bounding box center [177, 60] width 193 height 15
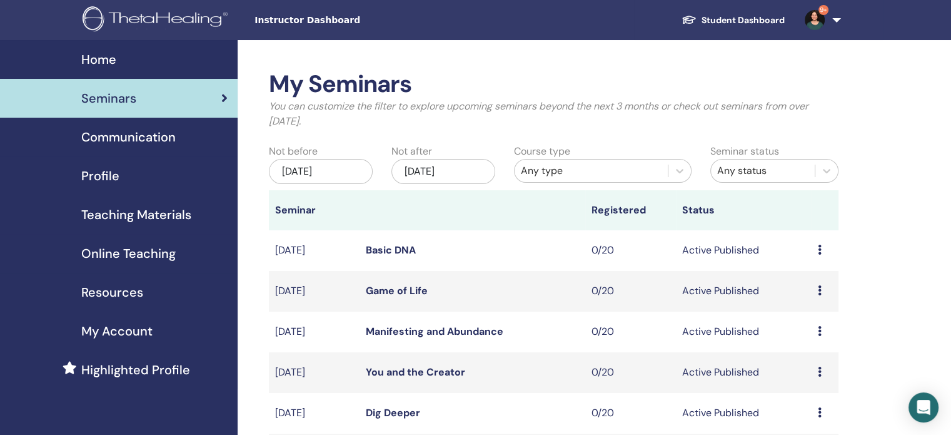
click at [480, 169] on div "[DATE]" at bounding box center [443, 171] width 104 height 25
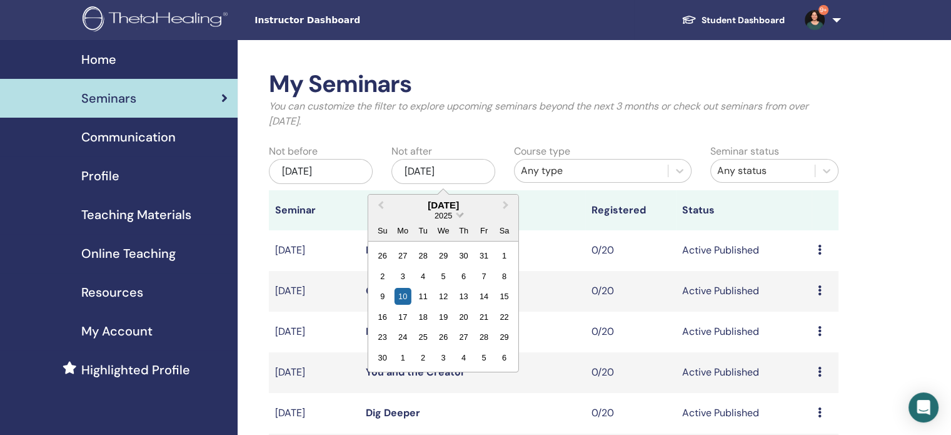
click at [451, 218] on span "2025" at bounding box center [444, 215] width 18 height 9
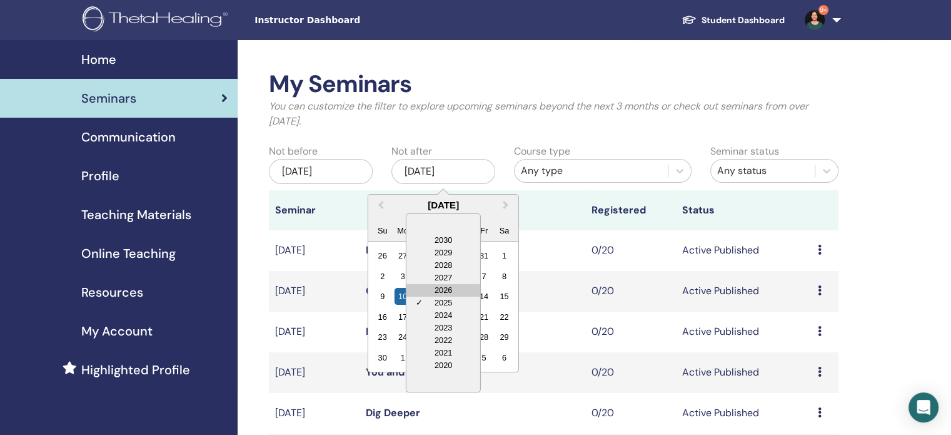
click at [445, 291] on div "2026" at bounding box center [443, 290] width 74 height 13
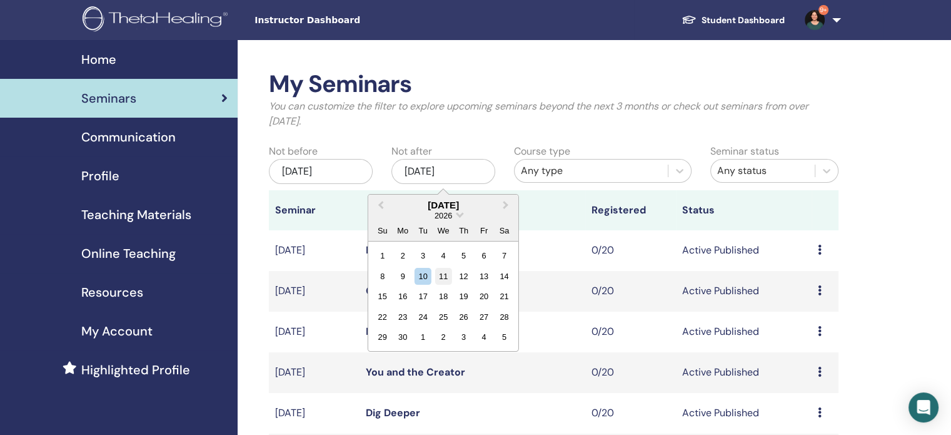
click at [443, 274] on div "11" at bounding box center [443, 276] width 17 height 17
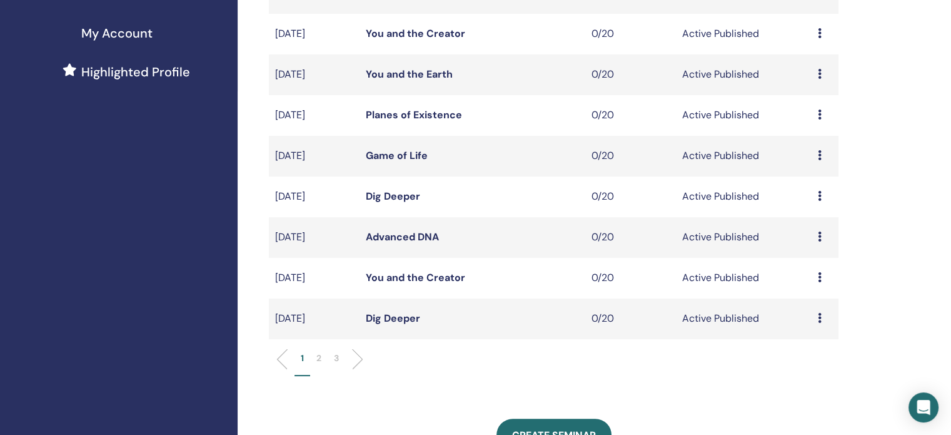
scroll to position [299, 0]
click at [358, 355] on li at bounding box center [352, 357] width 21 height 21
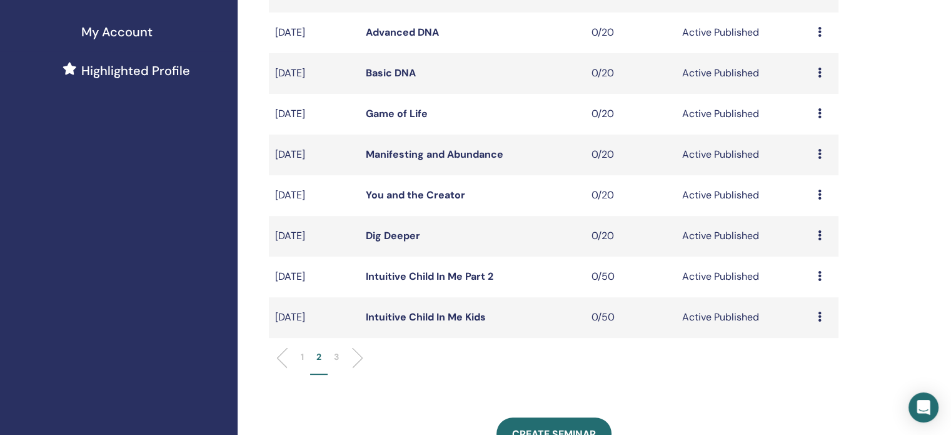
click at [359, 363] on ul "1 2 3" at bounding box center [553, 362] width 548 height 24
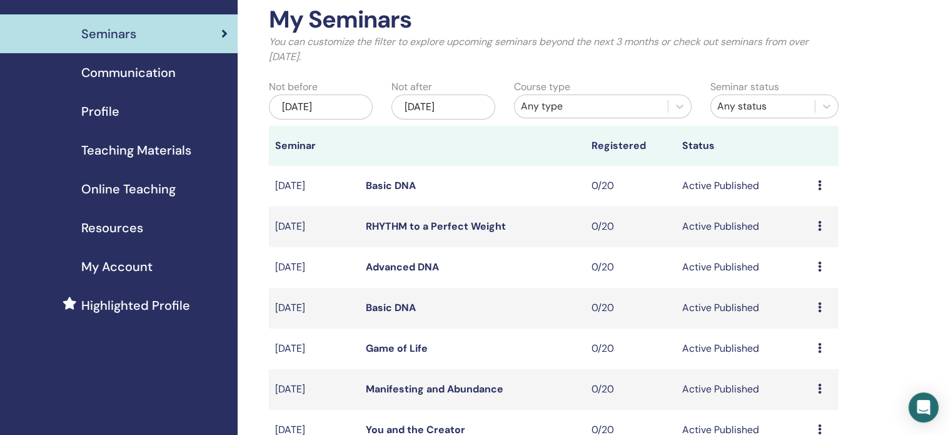
scroll to position [44, 0]
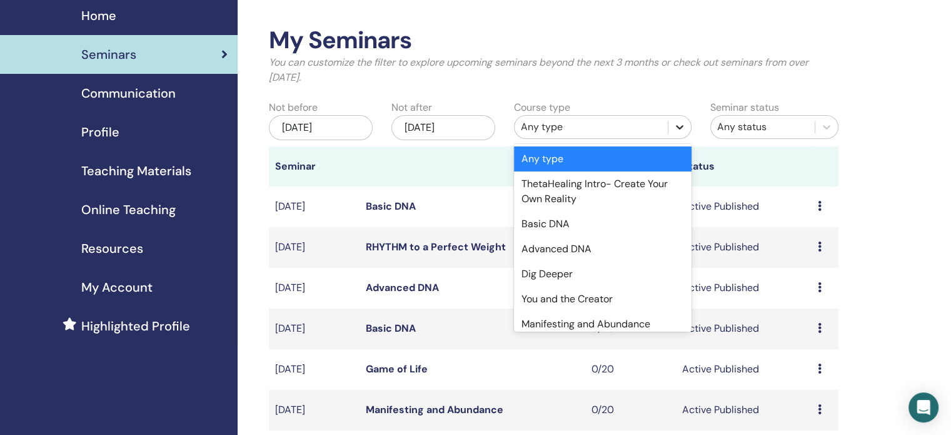
click at [683, 127] on icon at bounding box center [679, 127] width 13 height 13
click at [600, 325] on div "Manifesting and Abundance" at bounding box center [603, 323] width 178 height 25
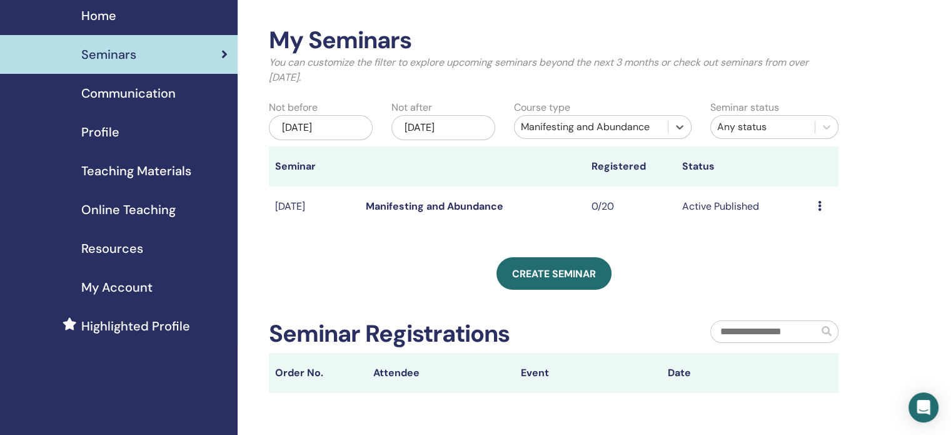
click at [476, 126] on div "Nov/11, 2026" at bounding box center [443, 127] width 104 height 25
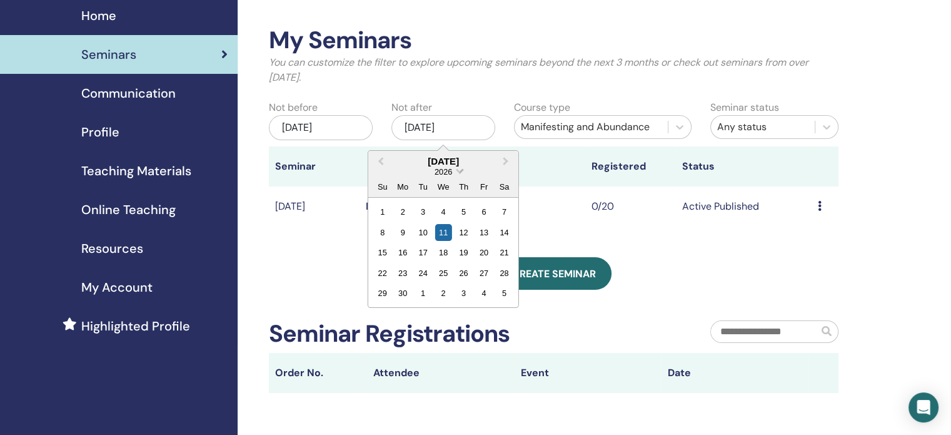
click at [460, 169] on span "Choose Date" at bounding box center [459, 170] width 8 height 8
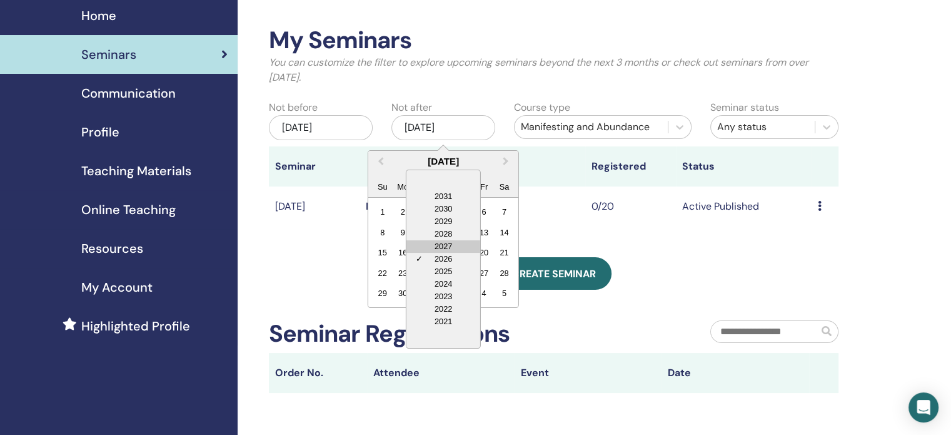
click at [451, 242] on div "2027" at bounding box center [443, 246] width 74 height 13
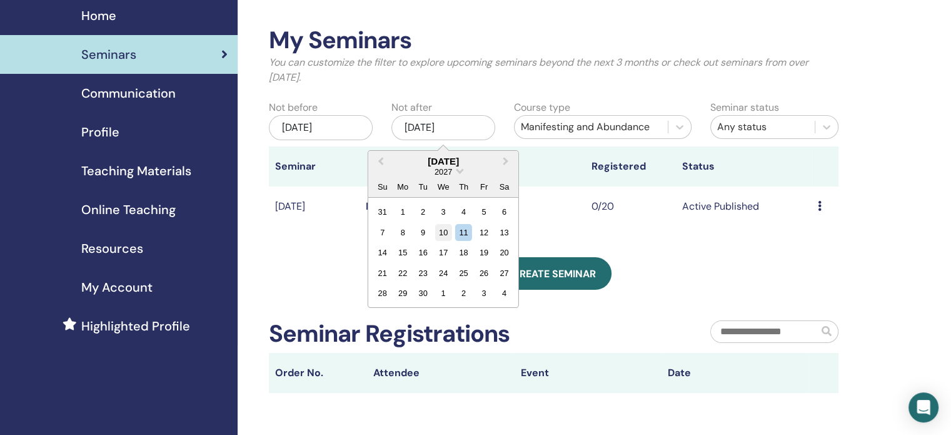
click at [443, 234] on div "10" at bounding box center [443, 232] width 17 height 17
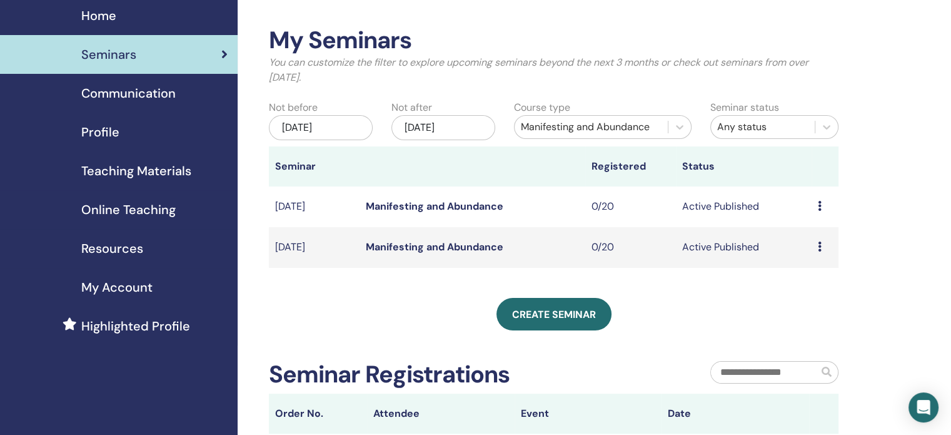
click at [439, 206] on link "Manifesting and Abundance" at bounding box center [435, 205] width 138 height 13
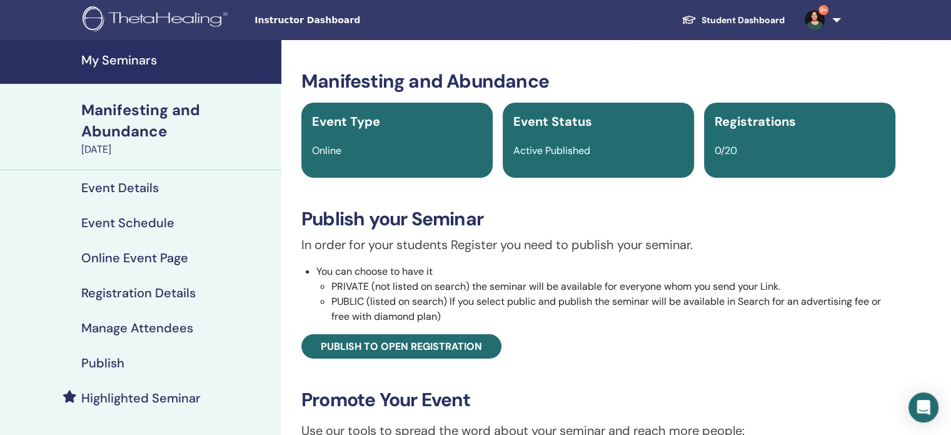
click at [114, 356] on h4 "Publish" at bounding box center [102, 362] width 43 height 15
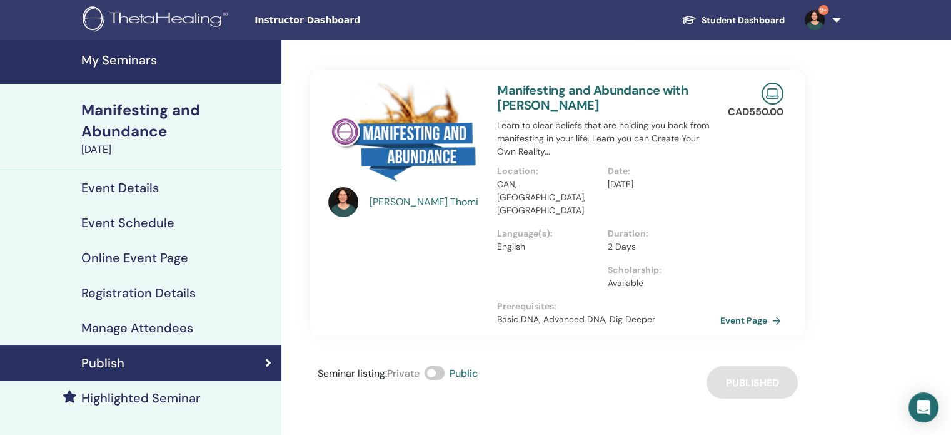
click at [753, 311] on link "Event Page" at bounding box center [753, 320] width 66 height 19
click at [118, 60] on h4 "My Seminars" at bounding box center [177, 60] width 193 height 15
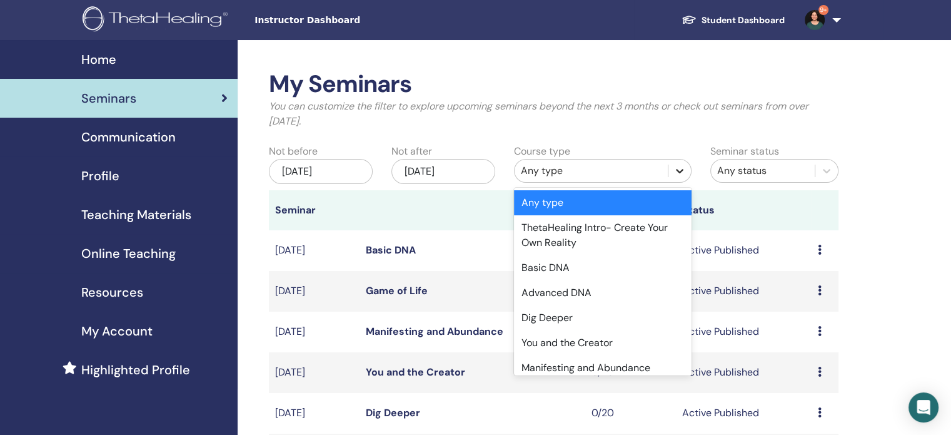
click at [680, 173] on icon at bounding box center [679, 170] width 13 height 13
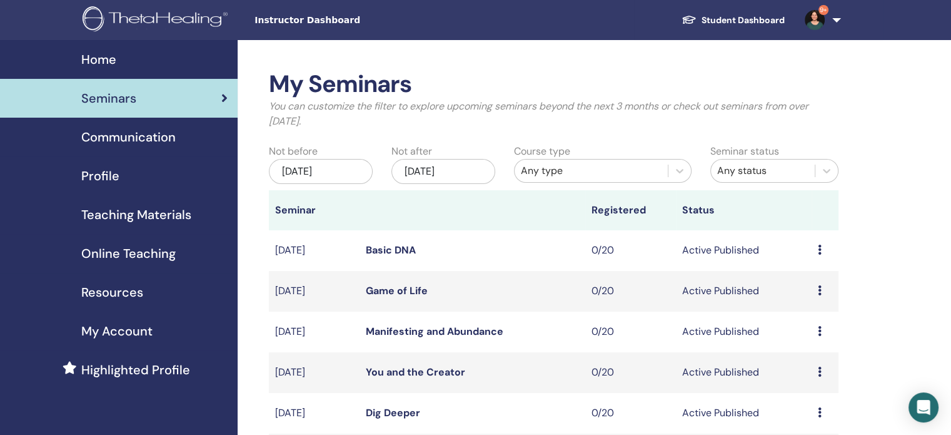
click at [473, 171] on div "[DATE]" at bounding box center [443, 171] width 104 height 25
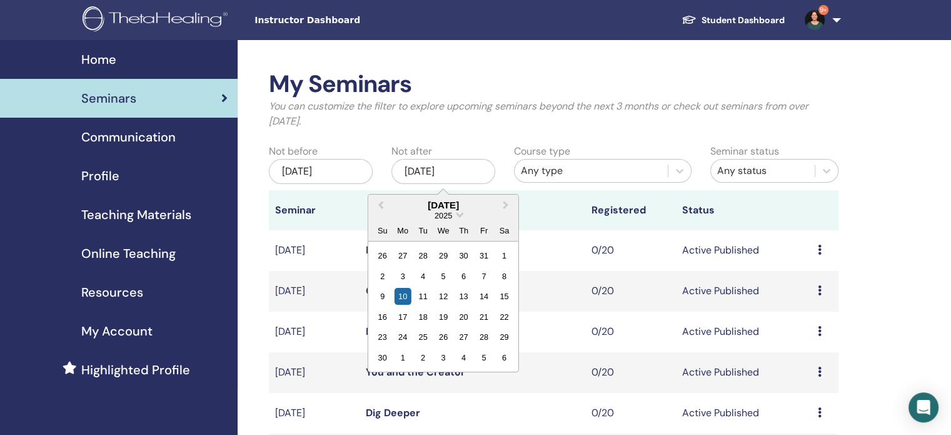
click at [463, 215] on div "2025" at bounding box center [443, 215] width 150 height 11
click at [458, 215] on span "Choose Date" at bounding box center [459, 213] width 8 height 8
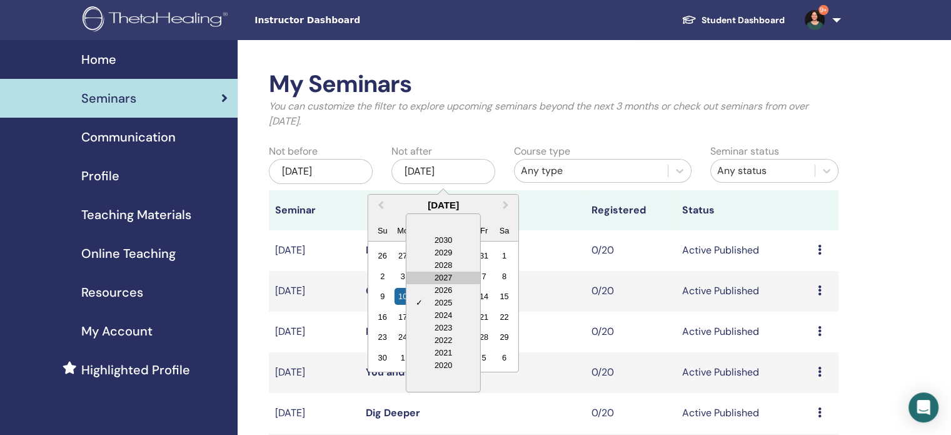
click at [445, 275] on div "2027" at bounding box center [443, 277] width 74 height 13
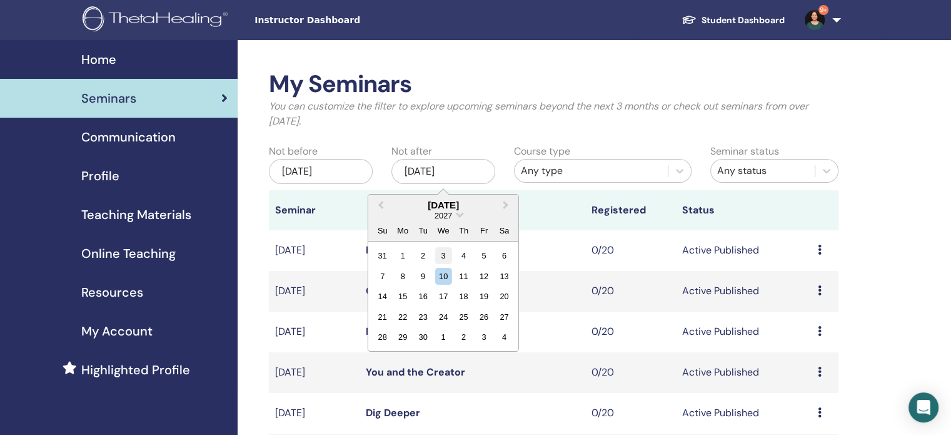
click at [441, 256] on div "3" at bounding box center [443, 255] width 17 height 17
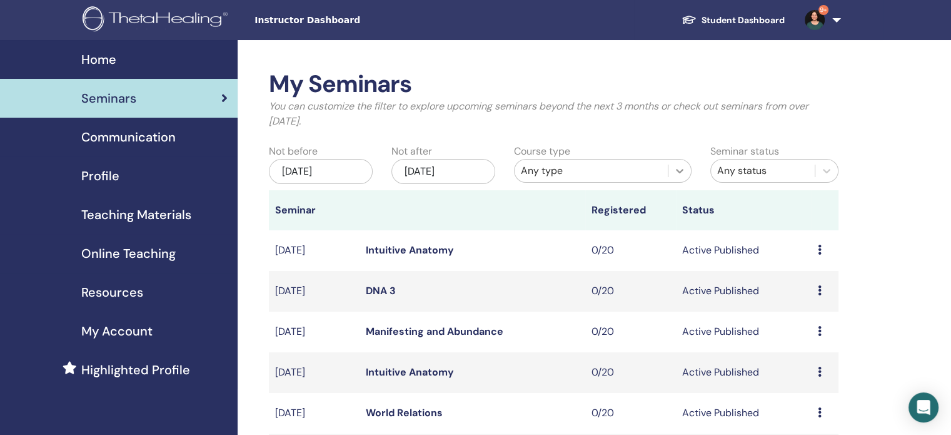
click at [684, 173] on icon at bounding box center [679, 170] width 13 height 13
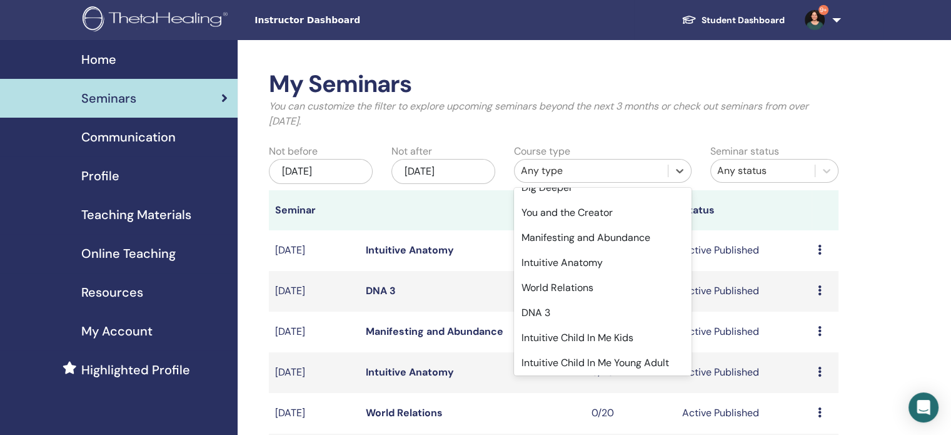
scroll to position [135, 0]
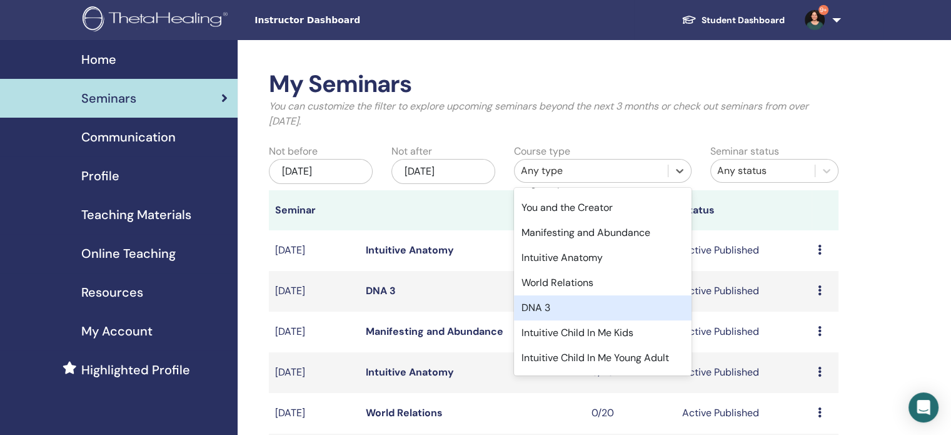
click at [550, 304] on div "DNA 3" at bounding box center [603, 307] width 178 height 25
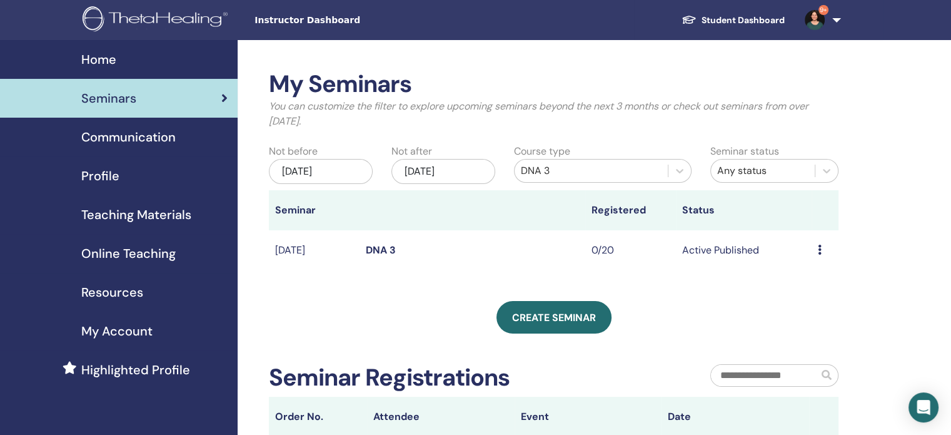
click at [378, 252] on link "DNA 3" at bounding box center [381, 249] width 30 height 13
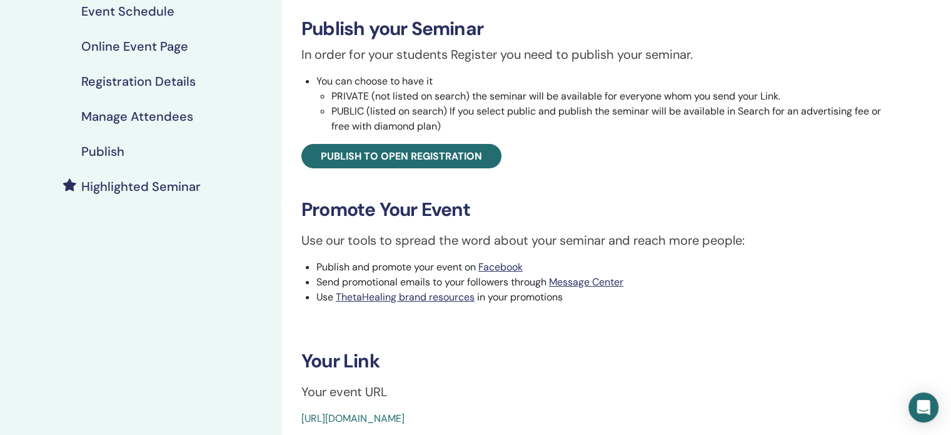
scroll to position [189, 0]
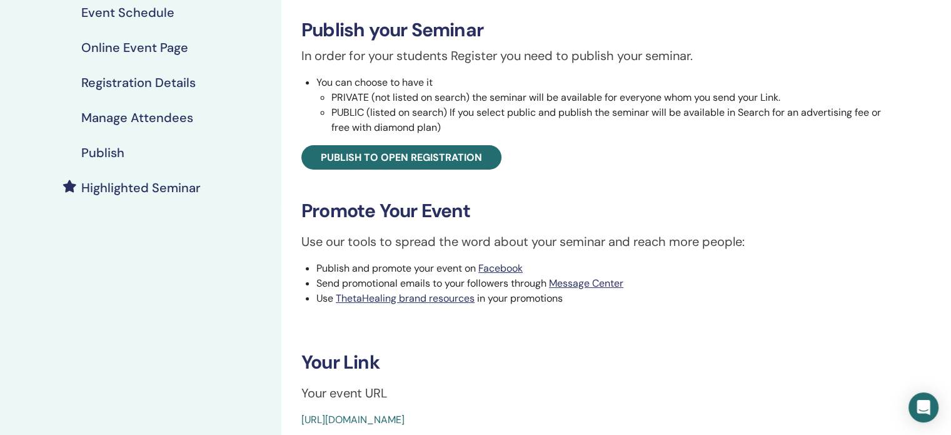
click at [105, 148] on h4 "Publish" at bounding box center [102, 152] width 43 height 15
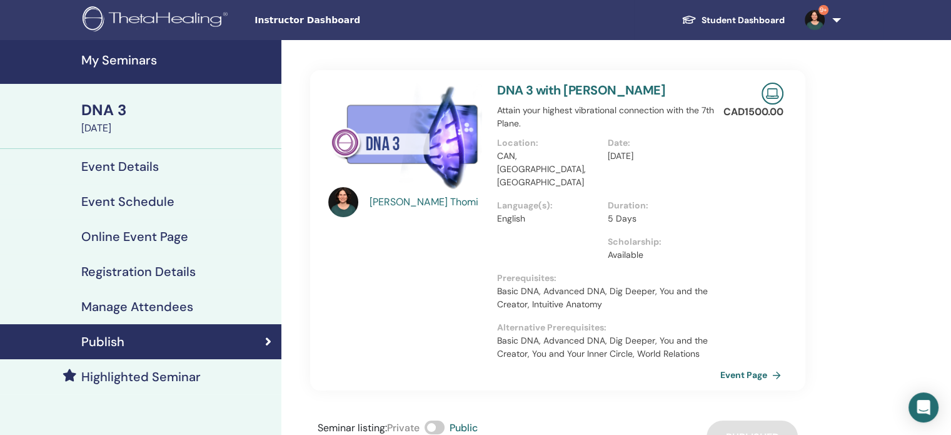
click at [745, 365] on link "Event Page" at bounding box center [753, 374] width 66 height 19
click at [140, 58] on h4 "My Seminars" at bounding box center [177, 60] width 193 height 15
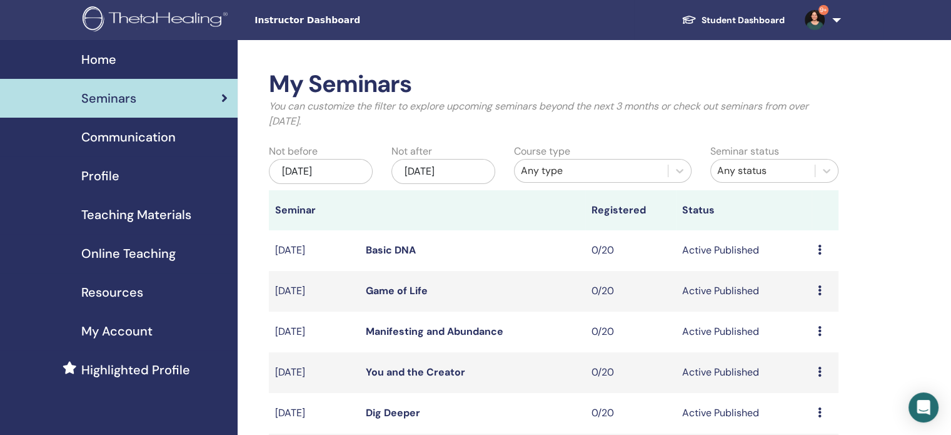
click at [461, 168] on div "[DATE]" at bounding box center [443, 171] width 104 height 25
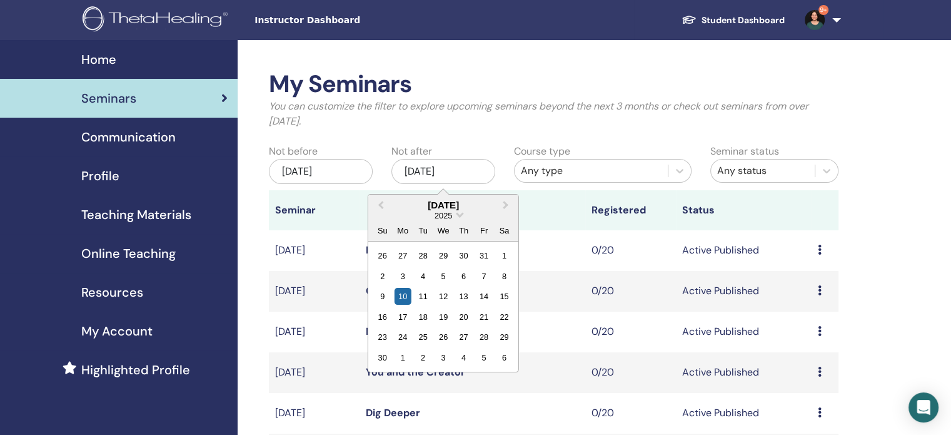
click at [455, 214] on div "2025" at bounding box center [443, 215] width 150 height 11
click at [446, 215] on span "2025" at bounding box center [444, 215] width 18 height 9
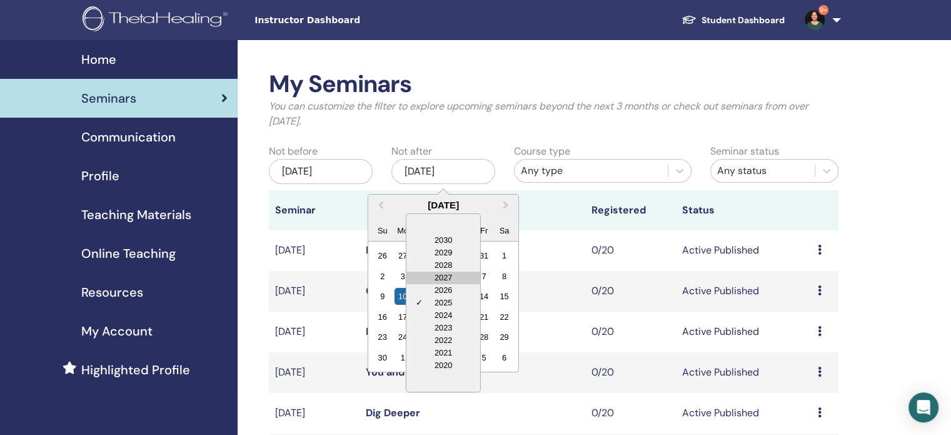
click at [440, 275] on div "2027" at bounding box center [443, 277] width 74 height 13
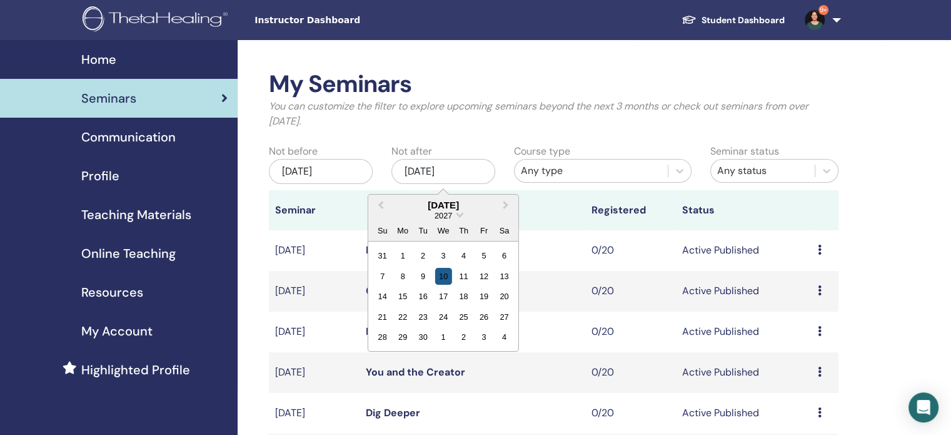
click at [441, 274] on div "10" at bounding box center [443, 276] width 17 height 17
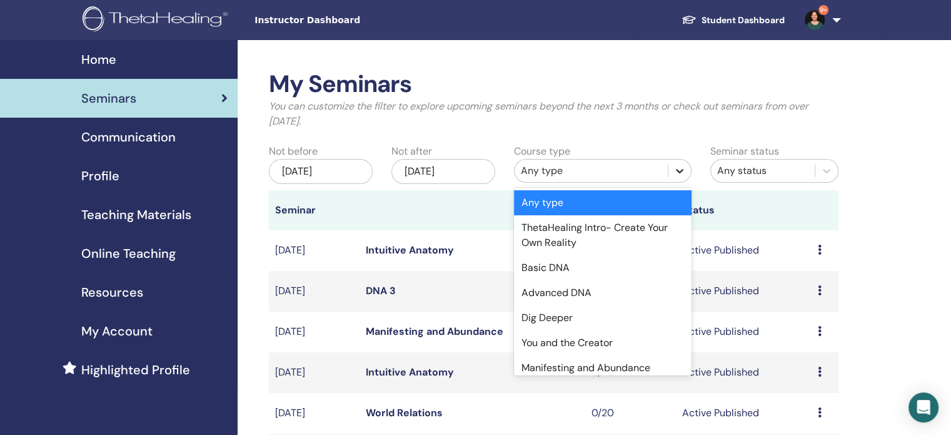
click at [682, 171] on icon at bounding box center [679, 170] width 13 height 13
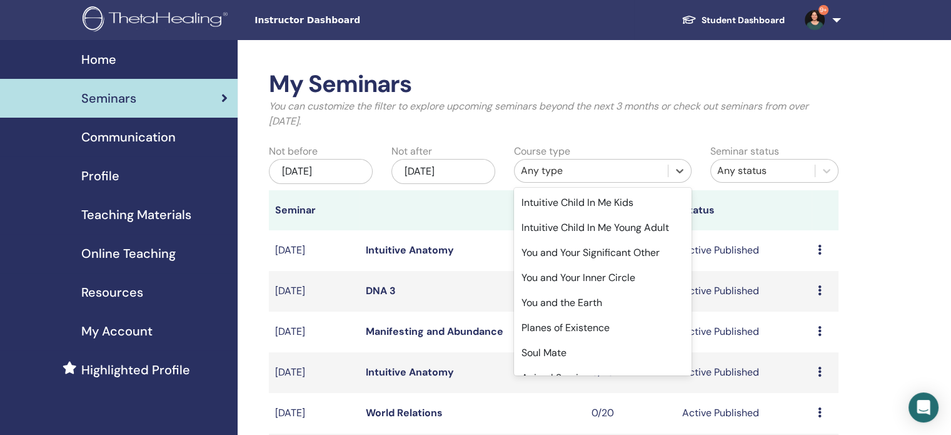
scroll to position [270, 0]
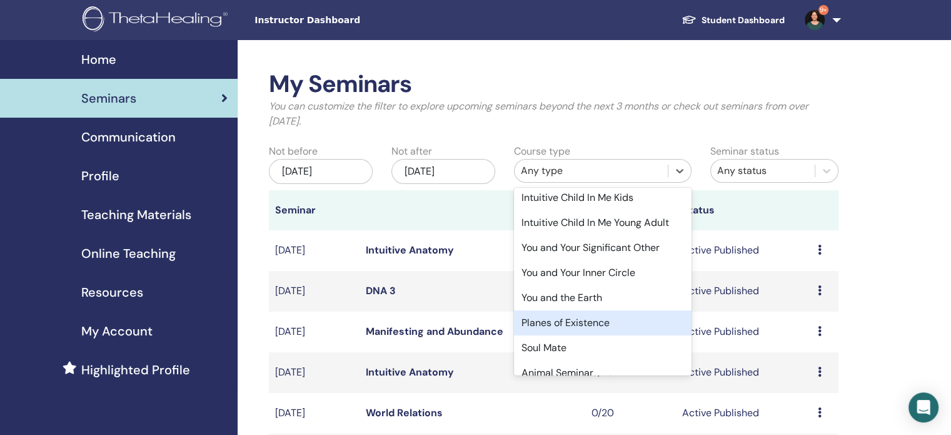
click at [593, 321] on div "Planes of Existence" at bounding box center [603, 322] width 178 height 25
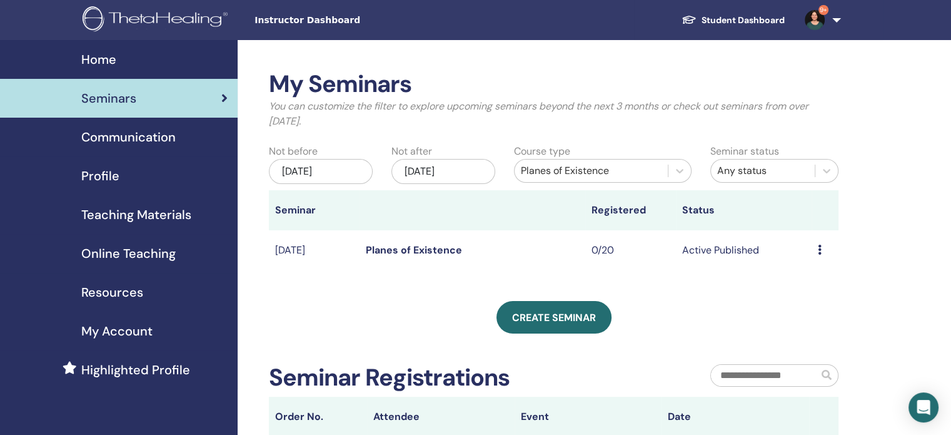
click at [436, 250] on link "Planes of Existence" at bounding box center [414, 249] width 96 height 13
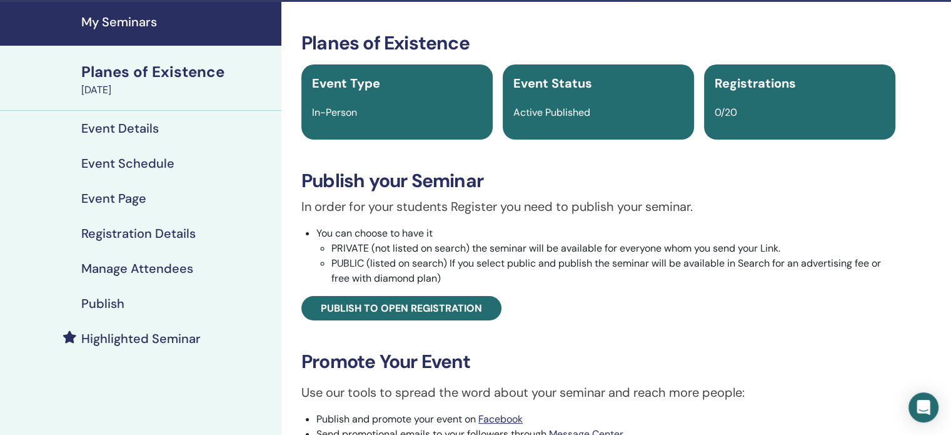
scroll to position [33, 0]
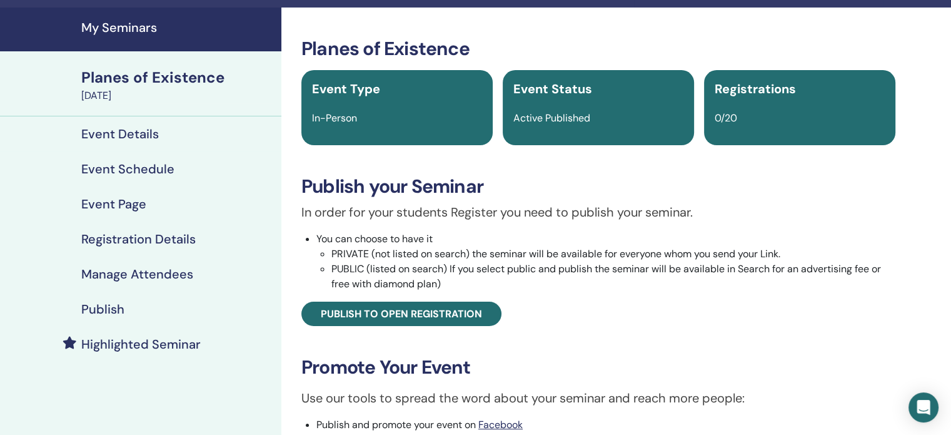
click at [111, 303] on h4 "Publish" at bounding box center [102, 308] width 43 height 15
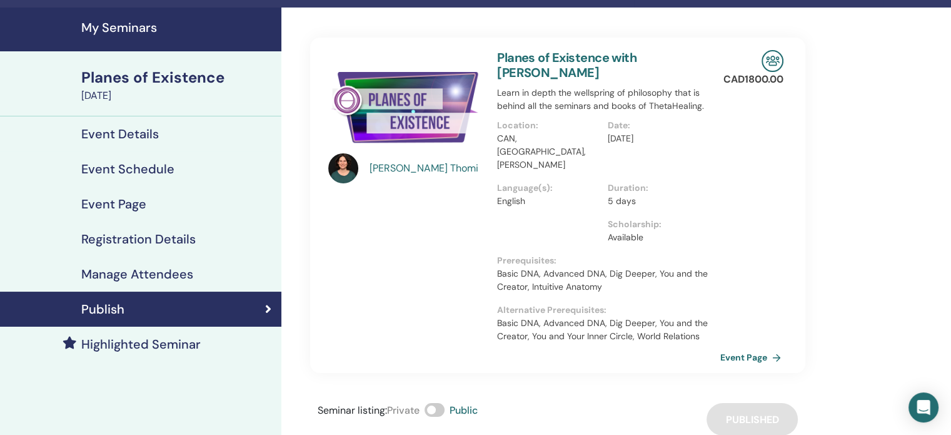
click at [750, 348] on link "Event Page" at bounding box center [753, 357] width 66 height 19
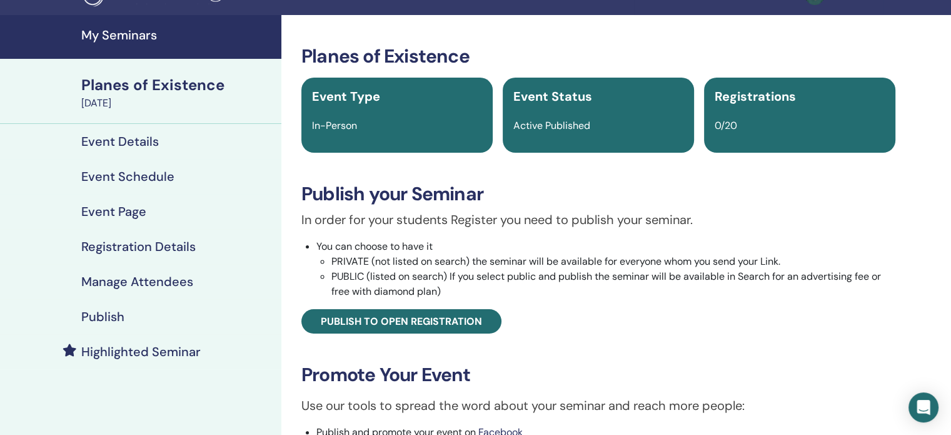
scroll to position [33, 0]
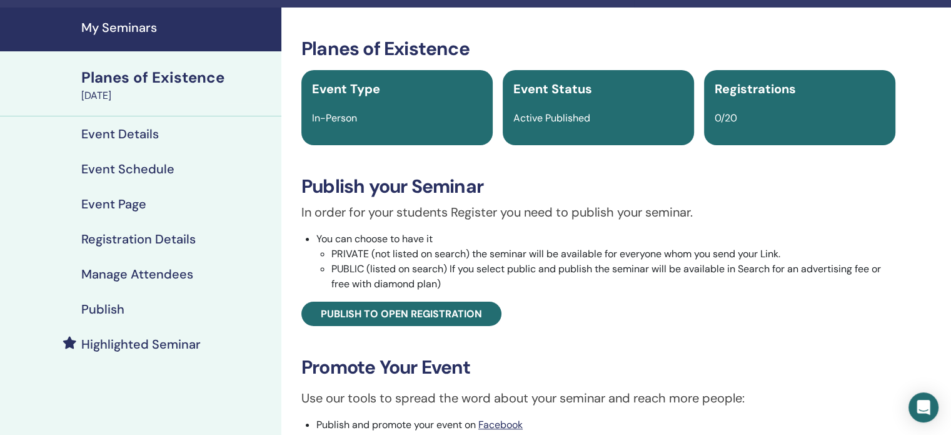
click at [120, 29] on h4 "My Seminars" at bounding box center [177, 27] width 193 height 15
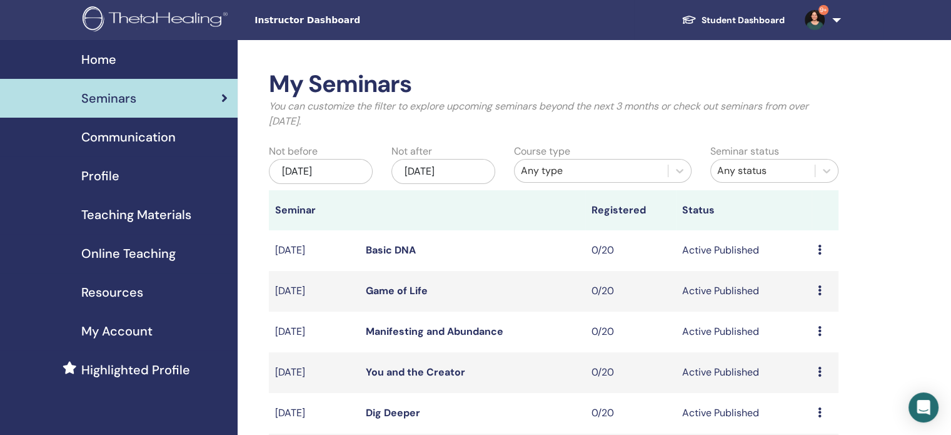
click at [457, 170] on div "[DATE]" at bounding box center [443, 171] width 104 height 25
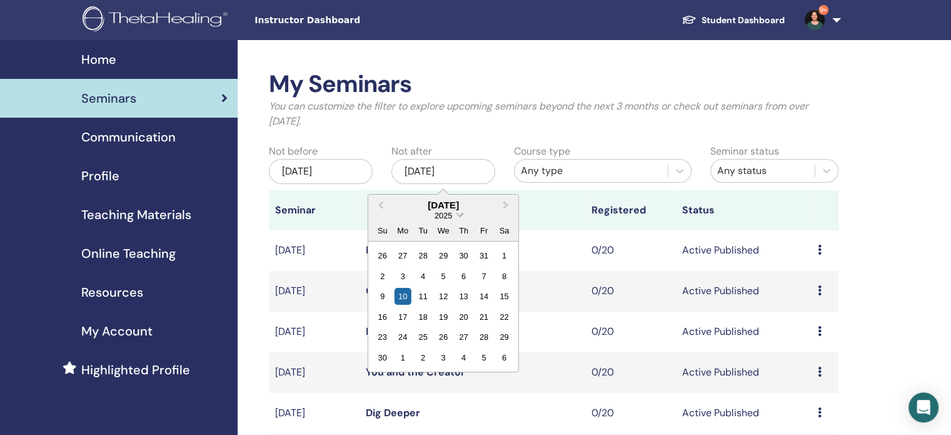
click at [448, 214] on span "2025" at bounding box center [444, 215] width 18 height 9
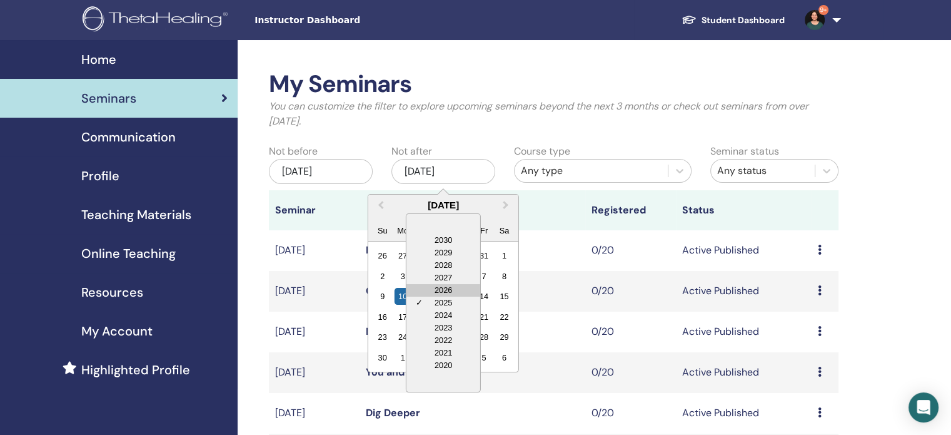
click at [445, 291] on div "2026" at bounding box center [443, 290] width 74 height 13
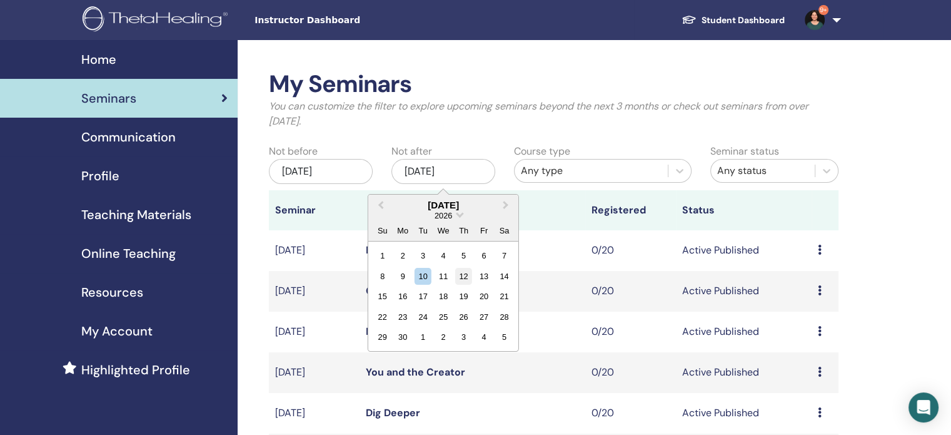
click at [467, 276] on div "12" at bounding box center [463, 276] width 17 height 17
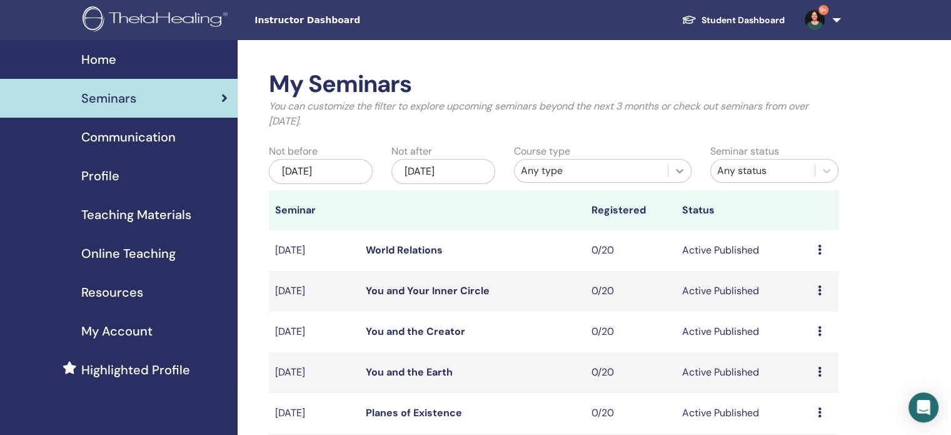
click at [680, 171] on icon at bounding box center [680, 171] width 8 height 4
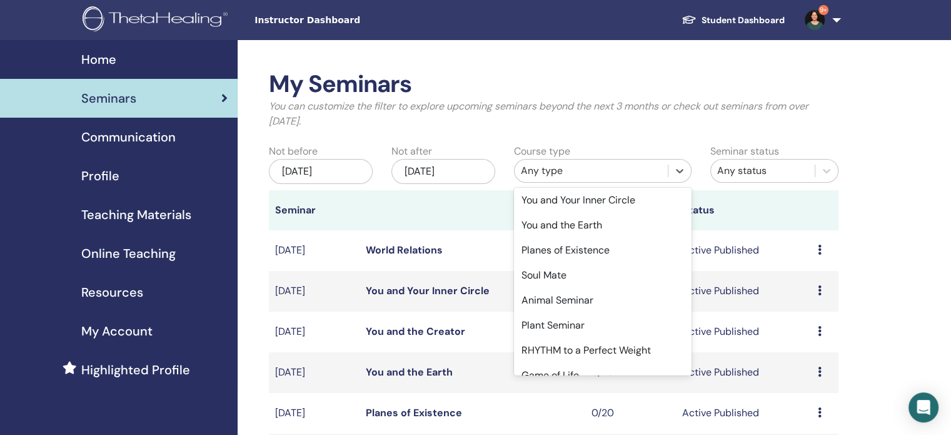
scroll to position [345, 0]
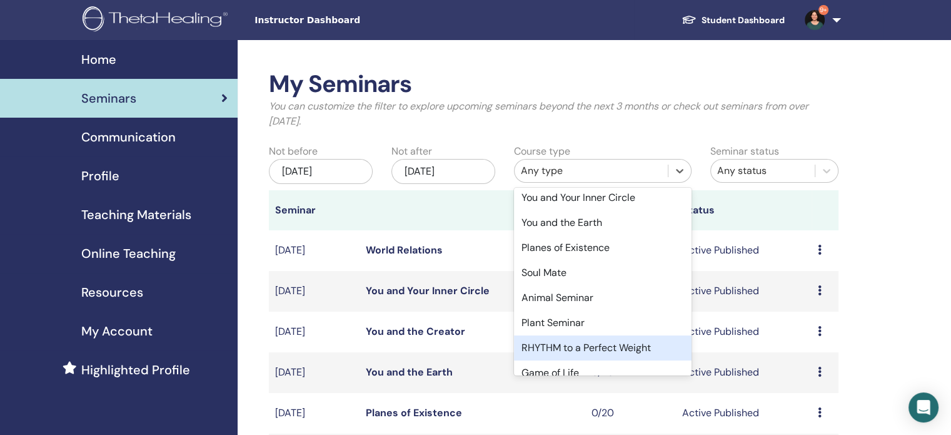
click at [619, 346] on div "RHYTHM to a Perfect Weight" at bounding box center [603, 347] width 178 height 25
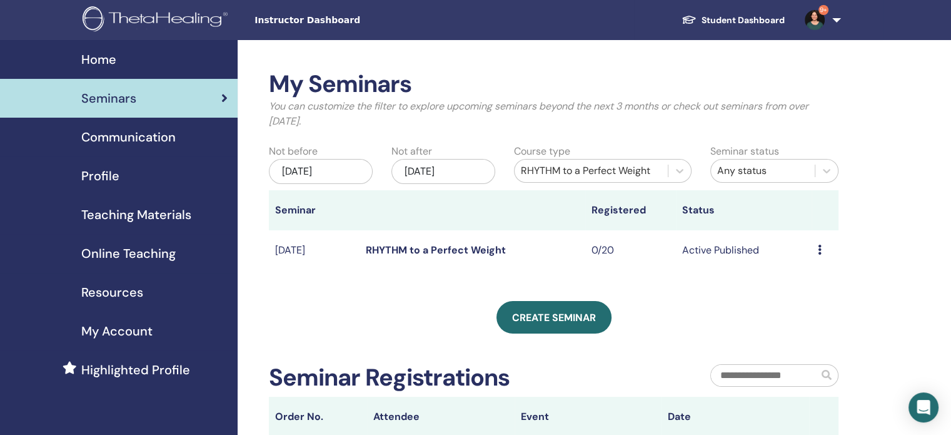
click at [472, 252] on link "RHYTHM to a Perfect Weight" at bounding box center [436, 249] width 140 height 13
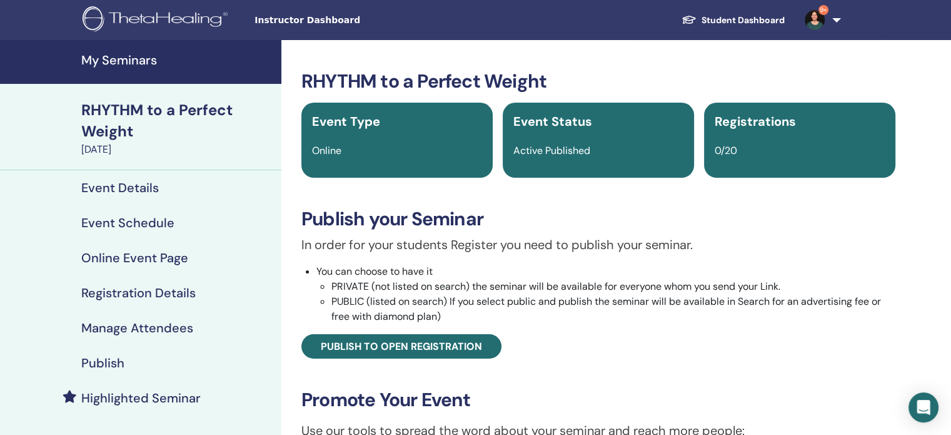
click at [110, 361] on h4 "Publish" at bounding box center [102, 362] width 43 height 15
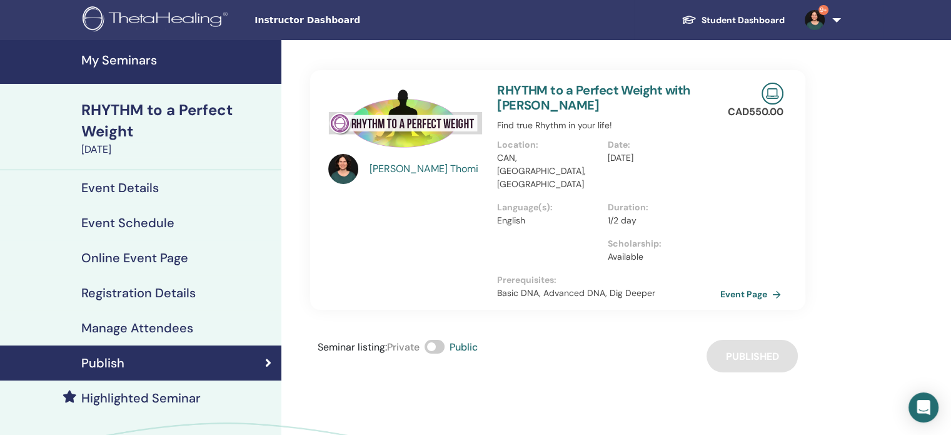
click at [742, 284] on link "Event Page" at bounding box center [753, 293] width 66 height 19
click at [124, 59] on h4 "My Seminars" at bounding box center [177, 60] width 193 height 15
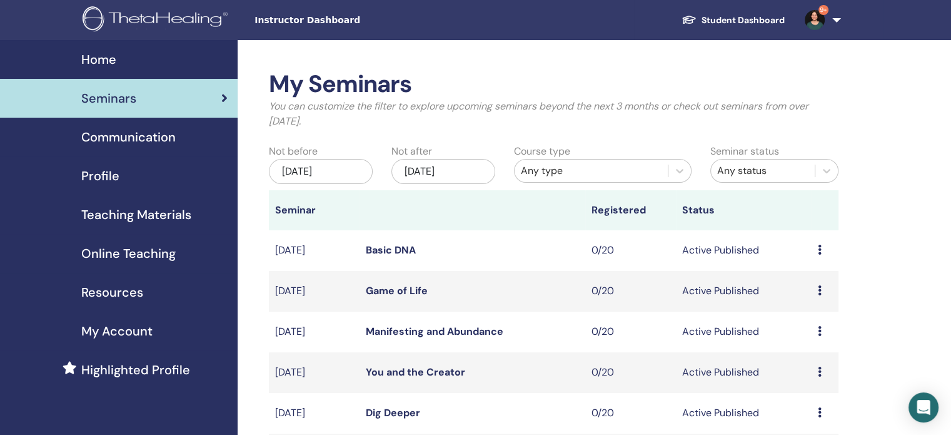
click at [456, 171] on div "[DATE]" at bounding box center [443, 171] width 104 height 25
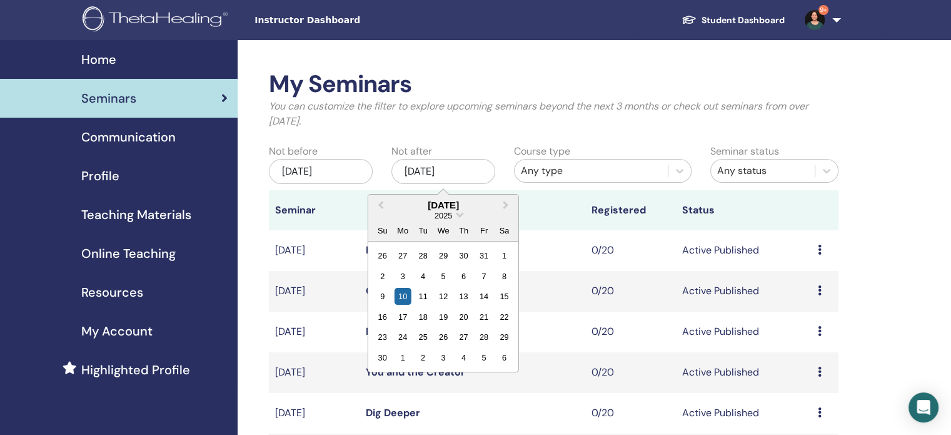
click at [463, 214] on div "2025" at bounding box center [443, 215] width 150 height 11
click at [446, 216] on span "2025" at bounding box center [444, 215] width 18 height 9
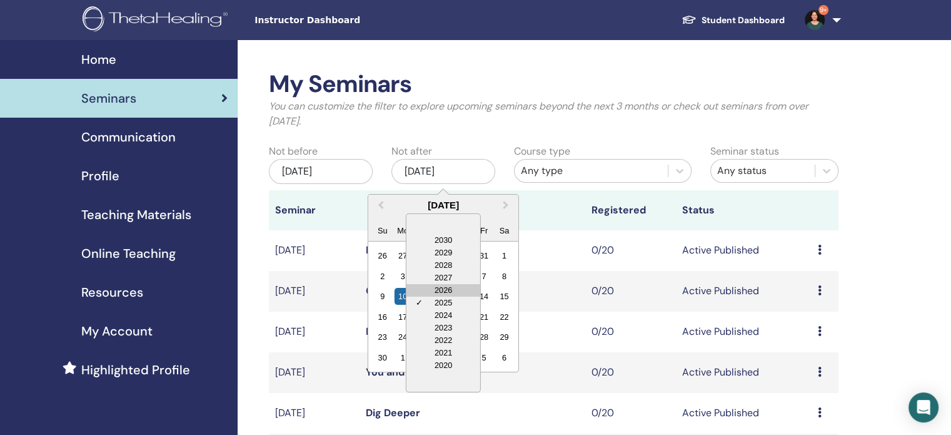
click at [450, 289] on div "2026" at bounding box center [443, 290] width 74 height 13
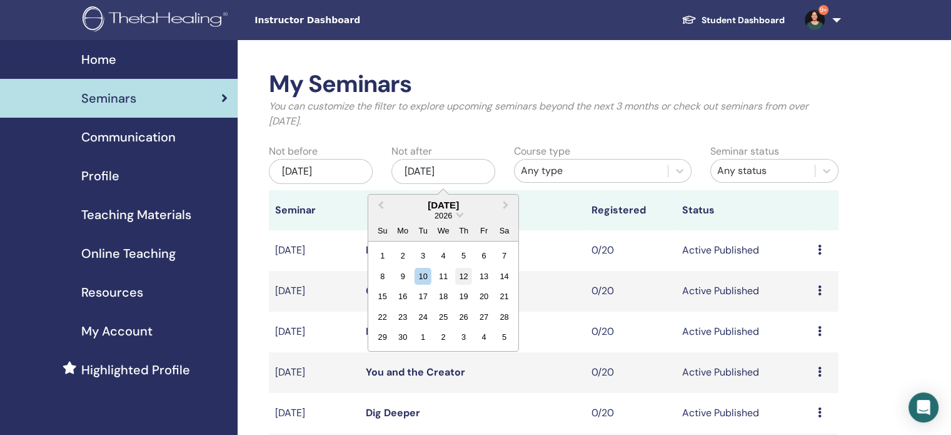
click at [463, 273] on div "12" at bounding box center [463, 276] width 17 height 17
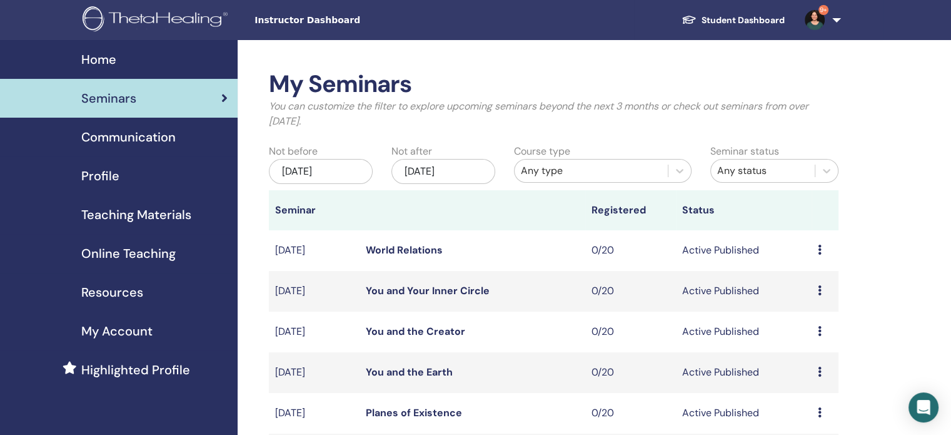
click at [593, 171] on div "Any type" at bounding box center [591, 170] width 141 height 15
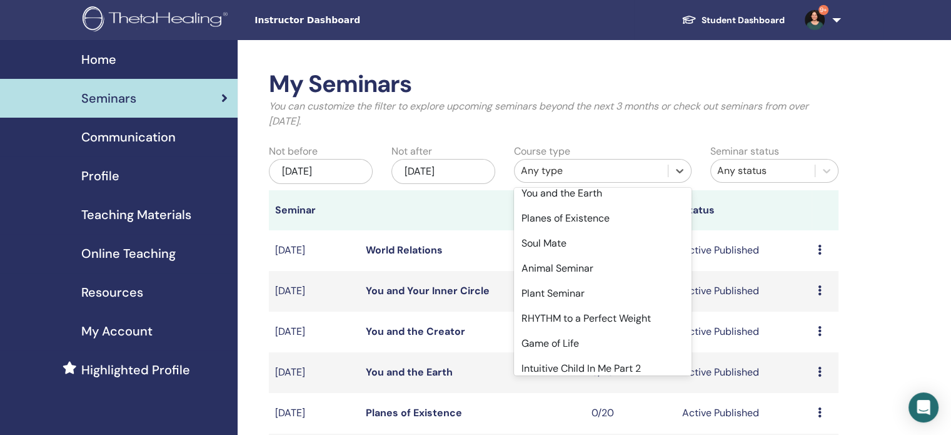
scroll to position [383, 0]
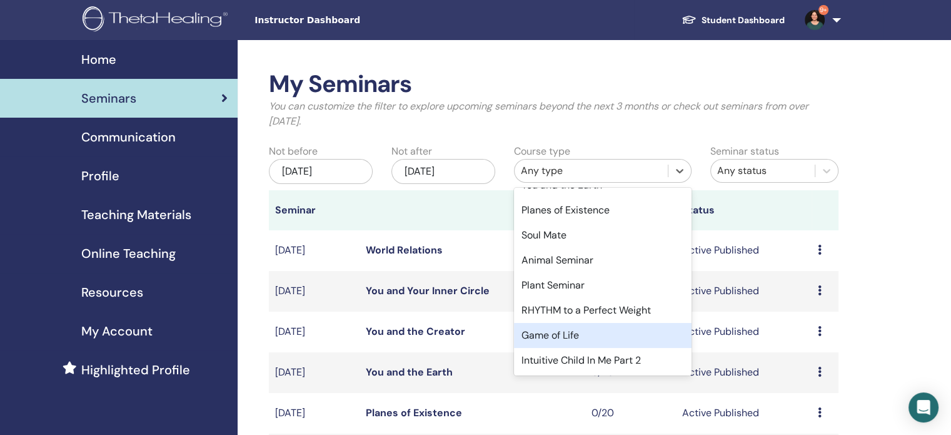
click at [558, 340] on div "Game of Life" at bounding box center [603, 335] width 178 height 25
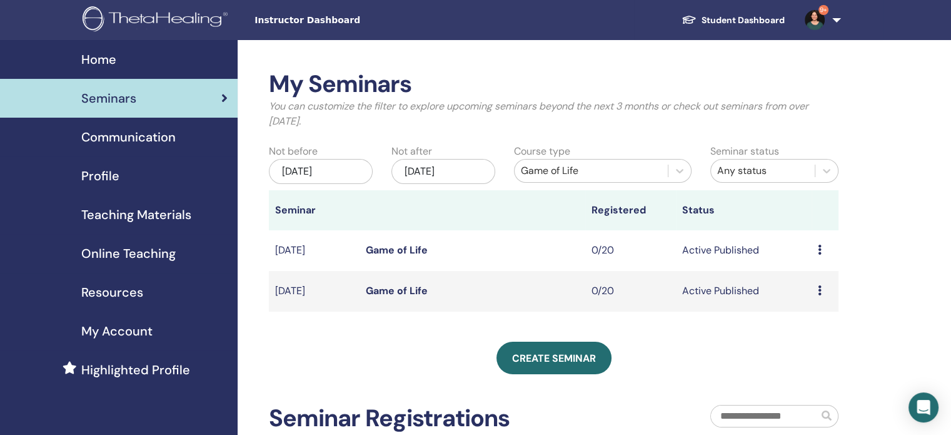
click at [408, 250] on link "Game of Life" at bounding box center [397, 249] width 62 height 13
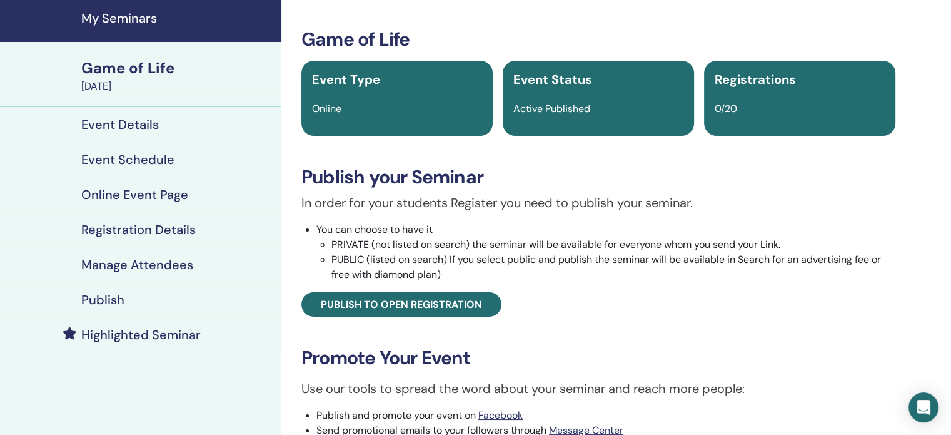
scroll to position [30, 0]
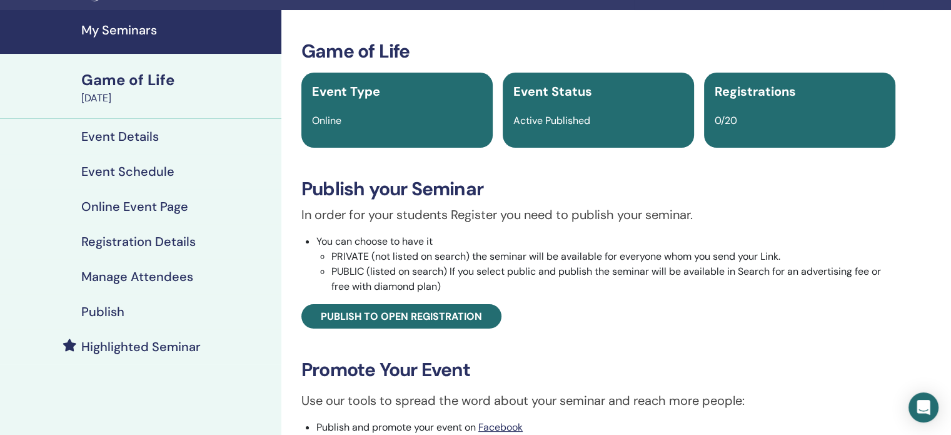
click at [106, 314] on h4 "Publish" at bounding box center [102, 311] width 43 height 15
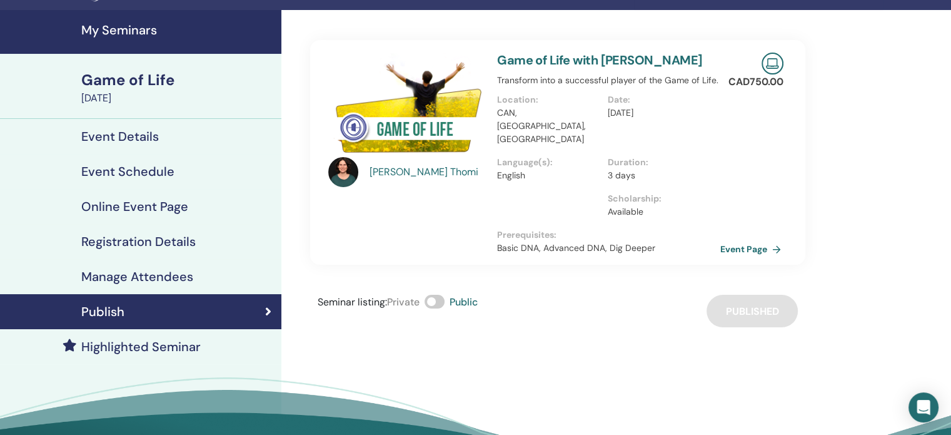
click at [738, 239] on link "Event Page" at bounding box center [753, 248] width 66 height 19
